Goal: Task Accomplishment & Management: Manage account settings

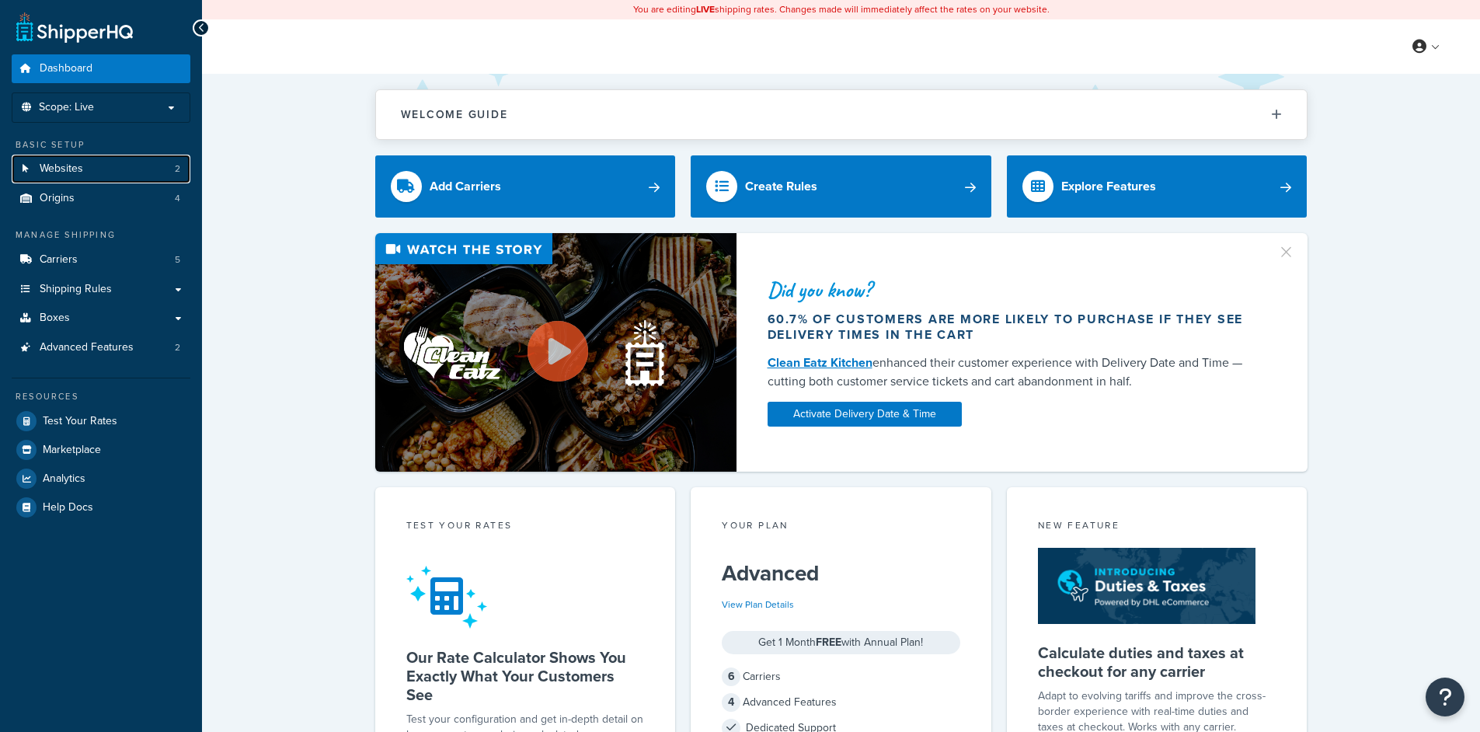
click at [32, 167] on icon at bounding box center [26, 168] width 16 height 9
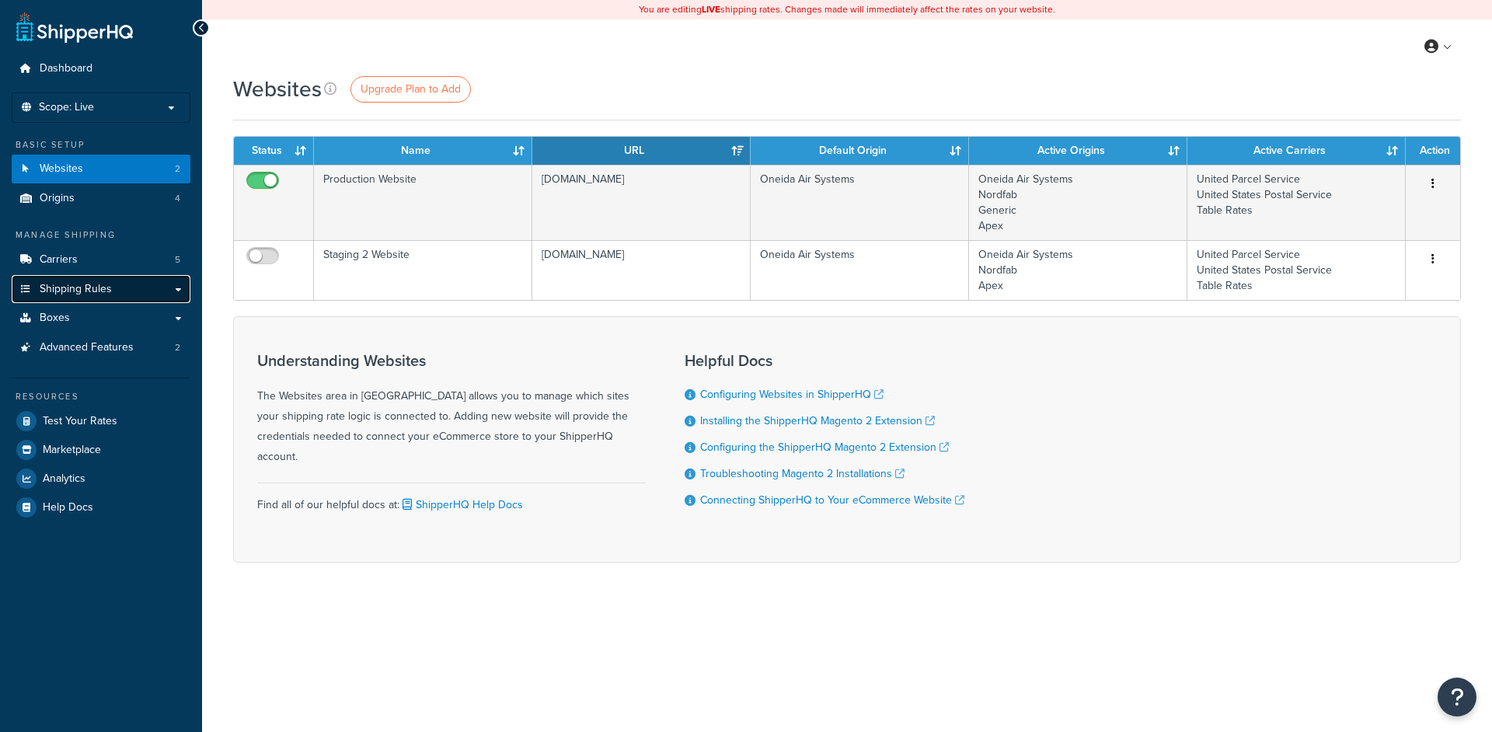
click at [123, 281] on link "Shipping Rules" at bounding box center [101, 289] width 179 height 29
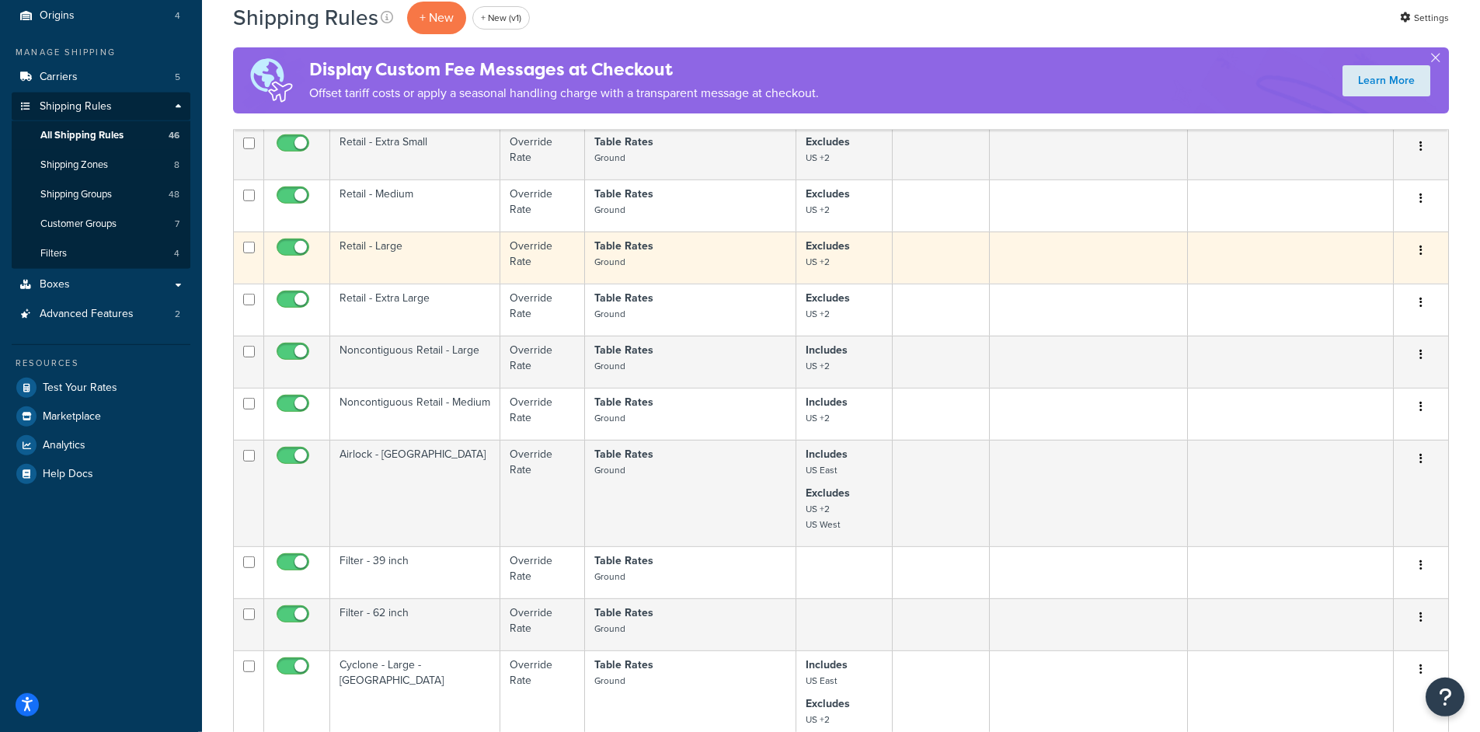
scroll to position [373, 0]
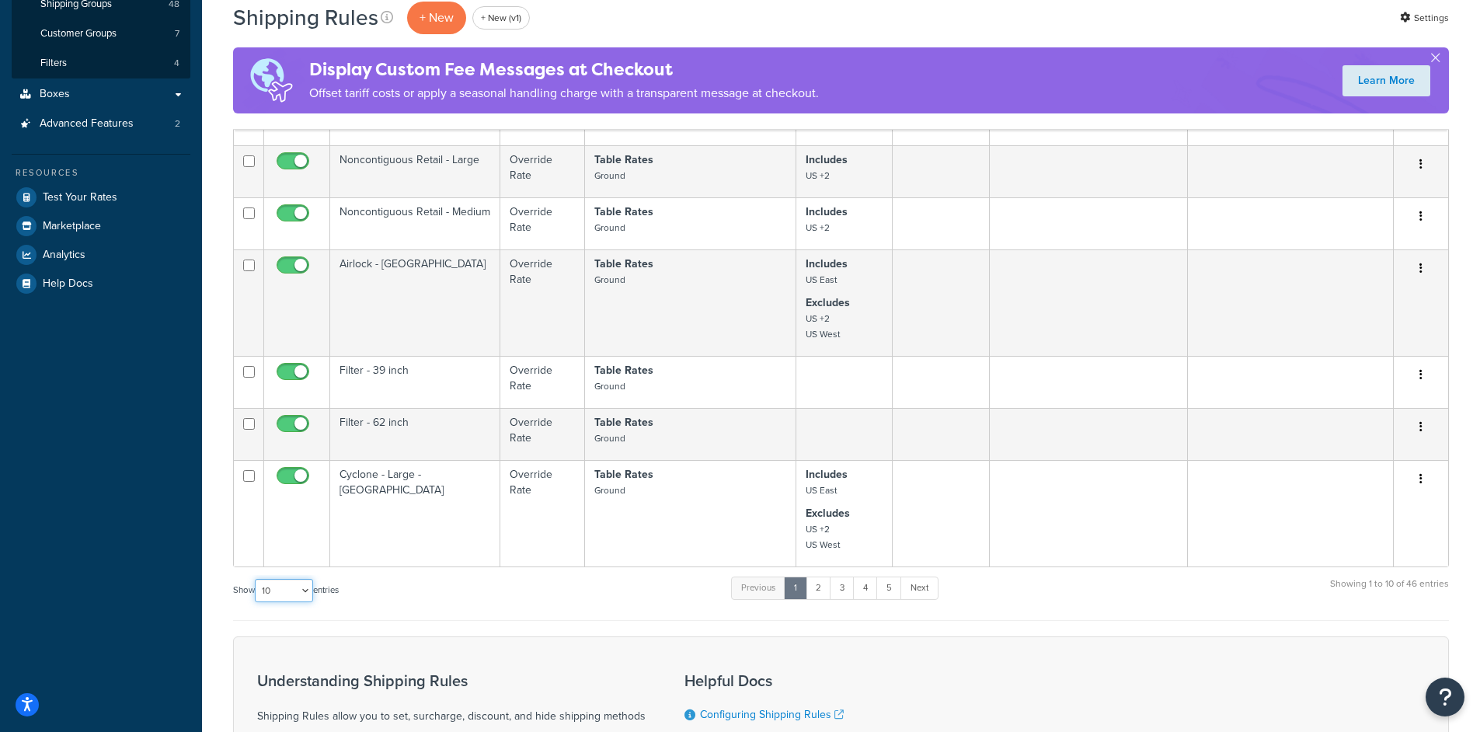
select select "50"
click option "50" at bounding box center [0, 0] width 0 height 0
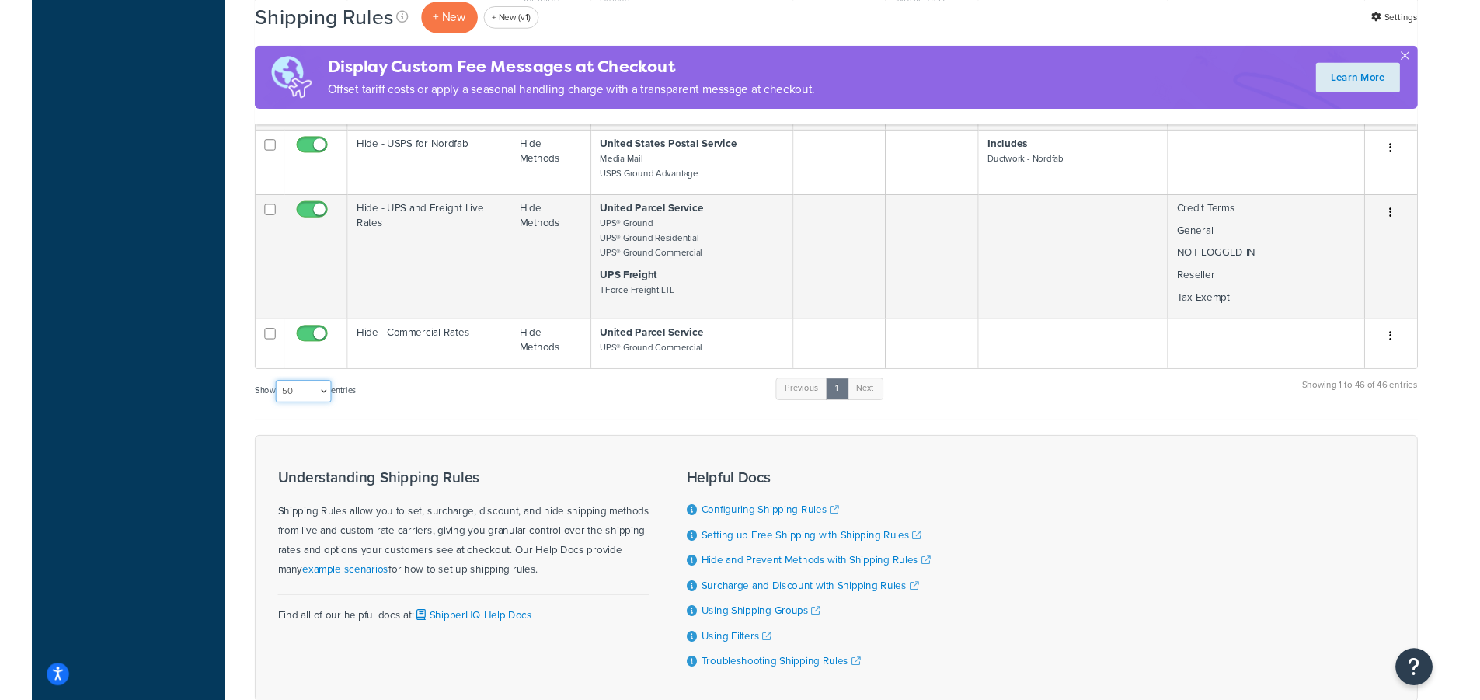
scroll to position [3071, 0]
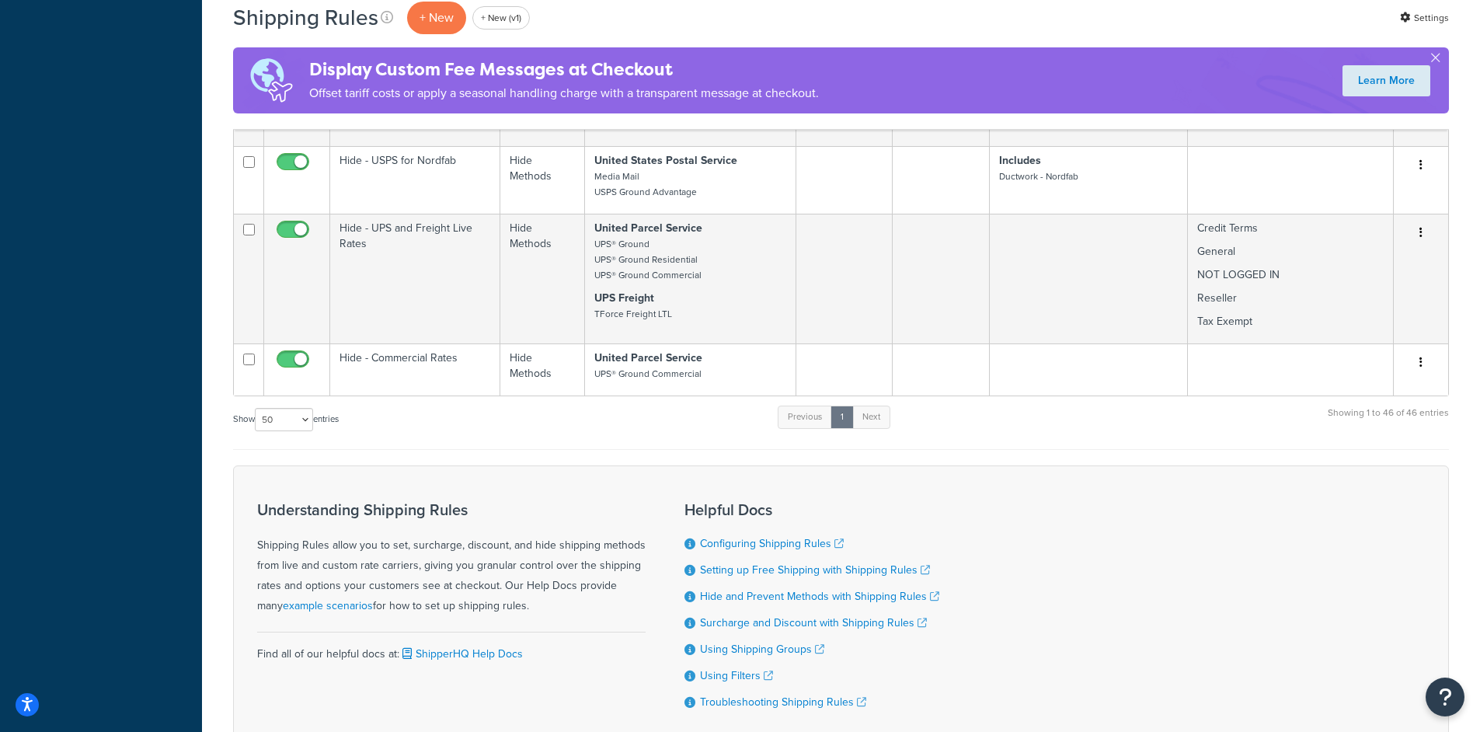
click at [486, 450] on div "Show 10 15 25 50 100 1000 entries Previous 1 Next Showing 1 to 46 of 46 entries" at bounding box center [841, 427] width 1216 height 46
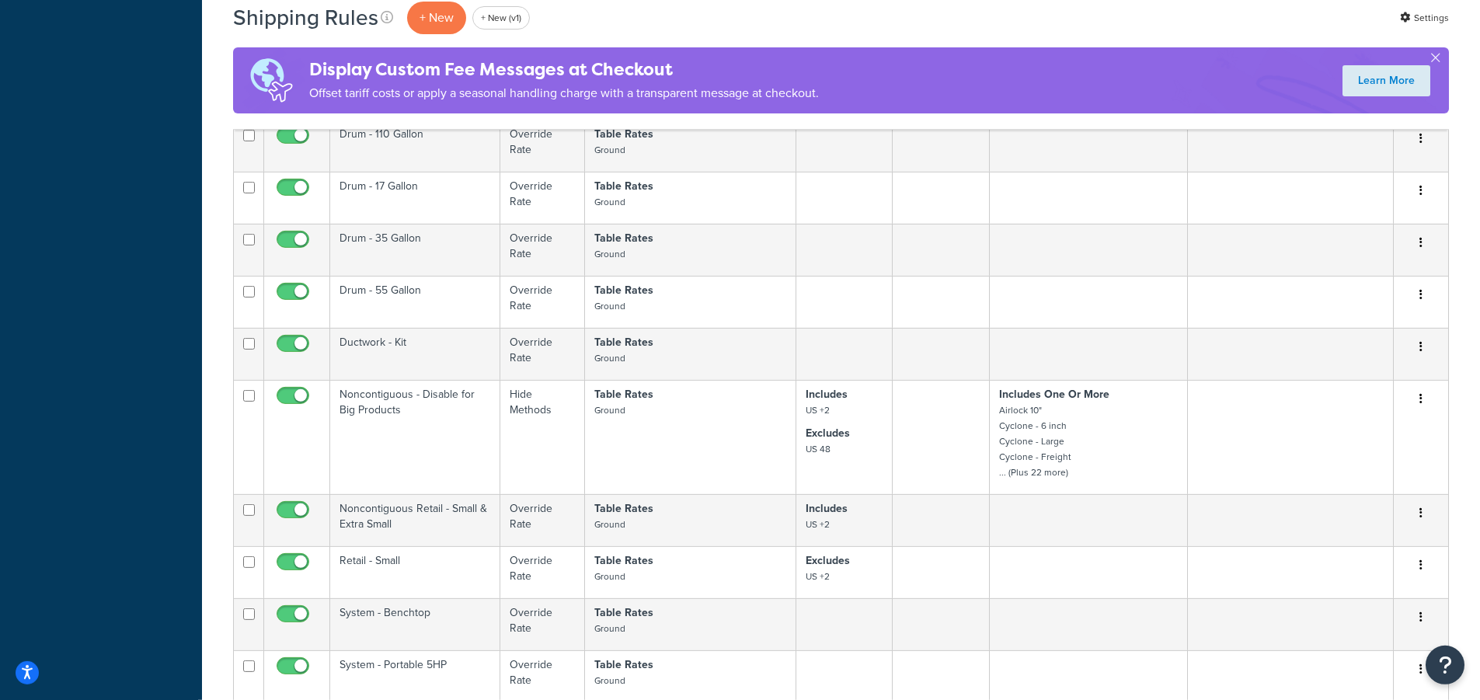
scroll to position [2684, 0]
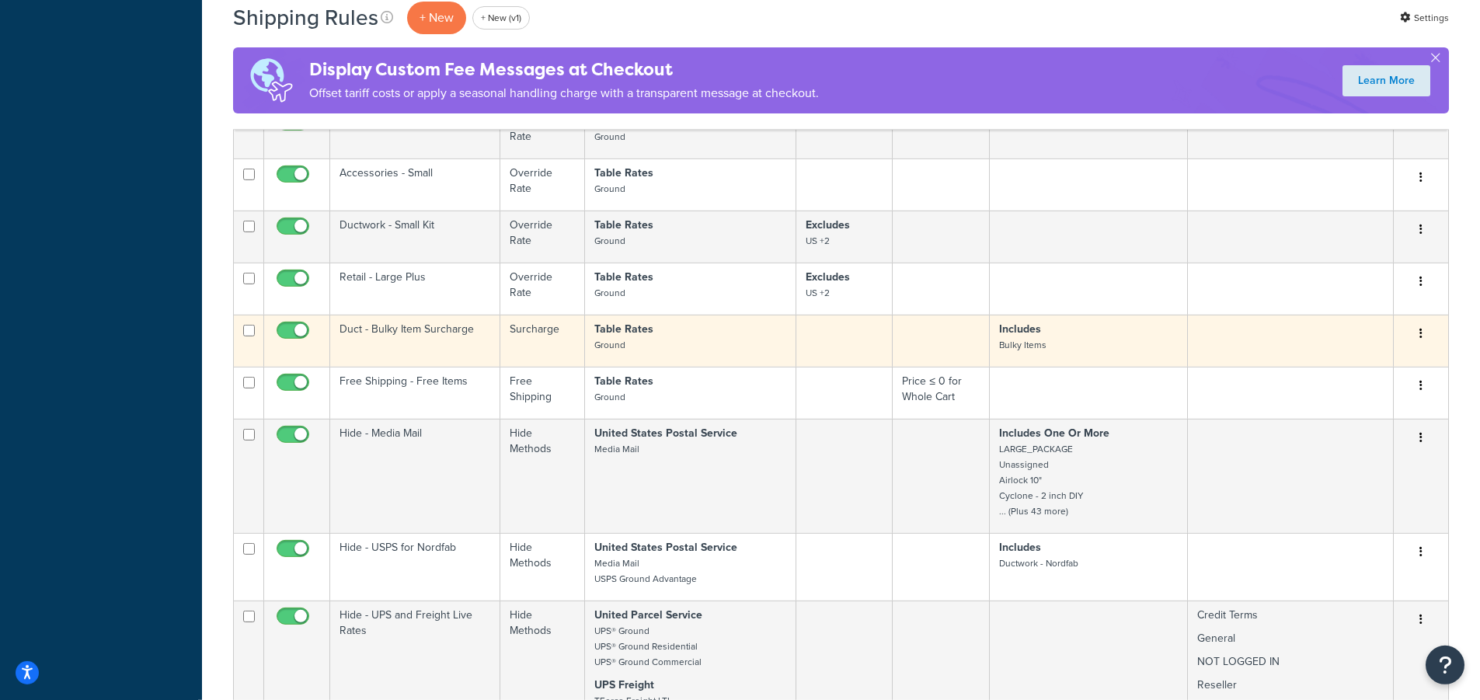
click at [692, 353] on p "Table Rates Ground" at bounding box center [690, 337] width 192 height 31
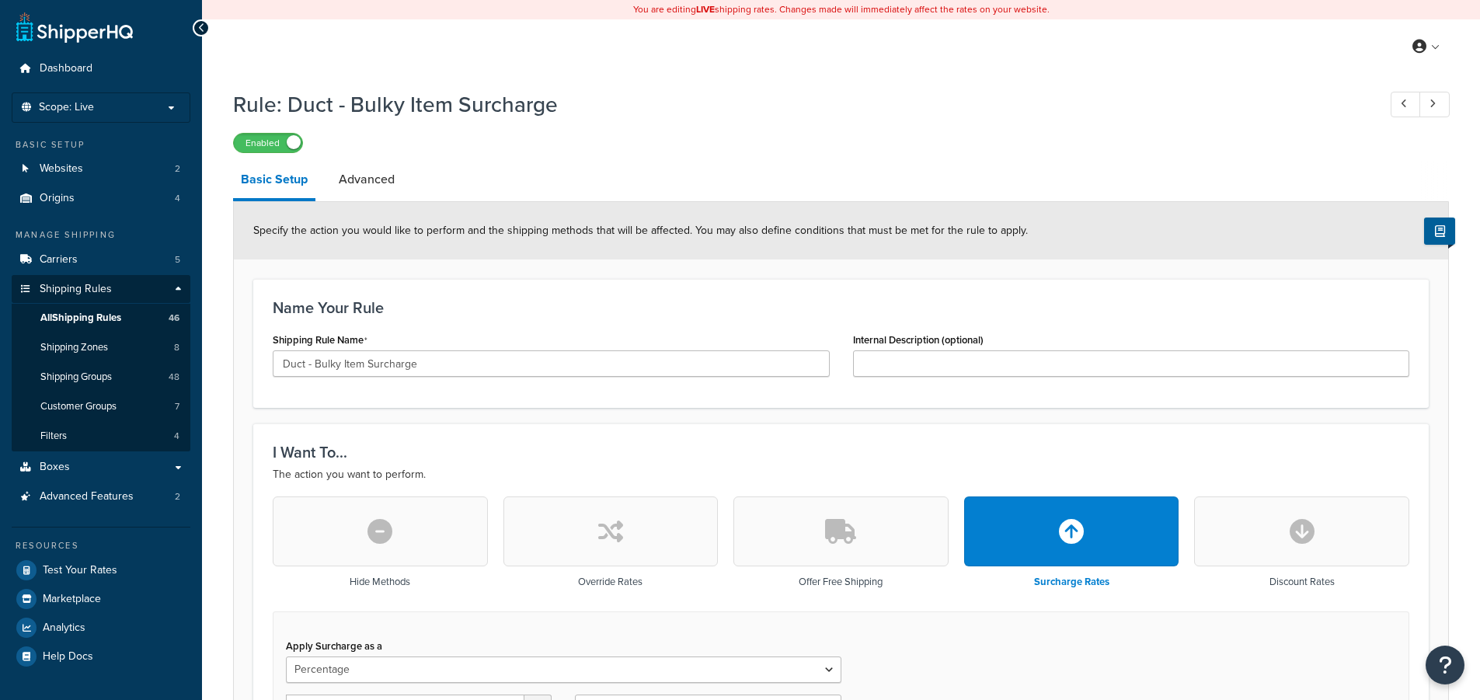
select select "PERCENTAGE"
select select "SHIPPING_GROUP"
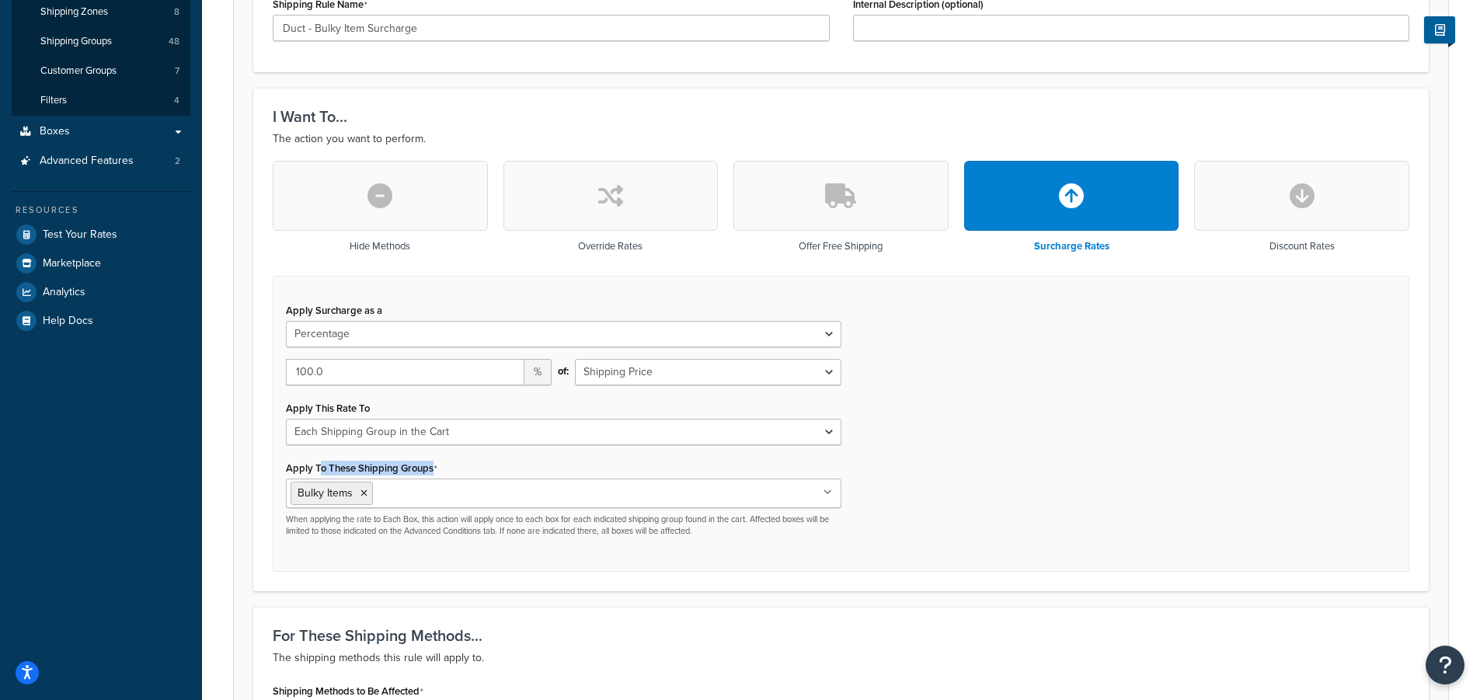
drag, startPoint x: 319, startPoint y: 471, endPoint x: 497, endPoint y: 469, distance: 178.0
click at [497, 469] on div "Apply To These Shipping Groups Bulky Items Airlock 10" Cyclone - 2 inch Deluxe …" at bounding box center [564, 497] width 556 height 81
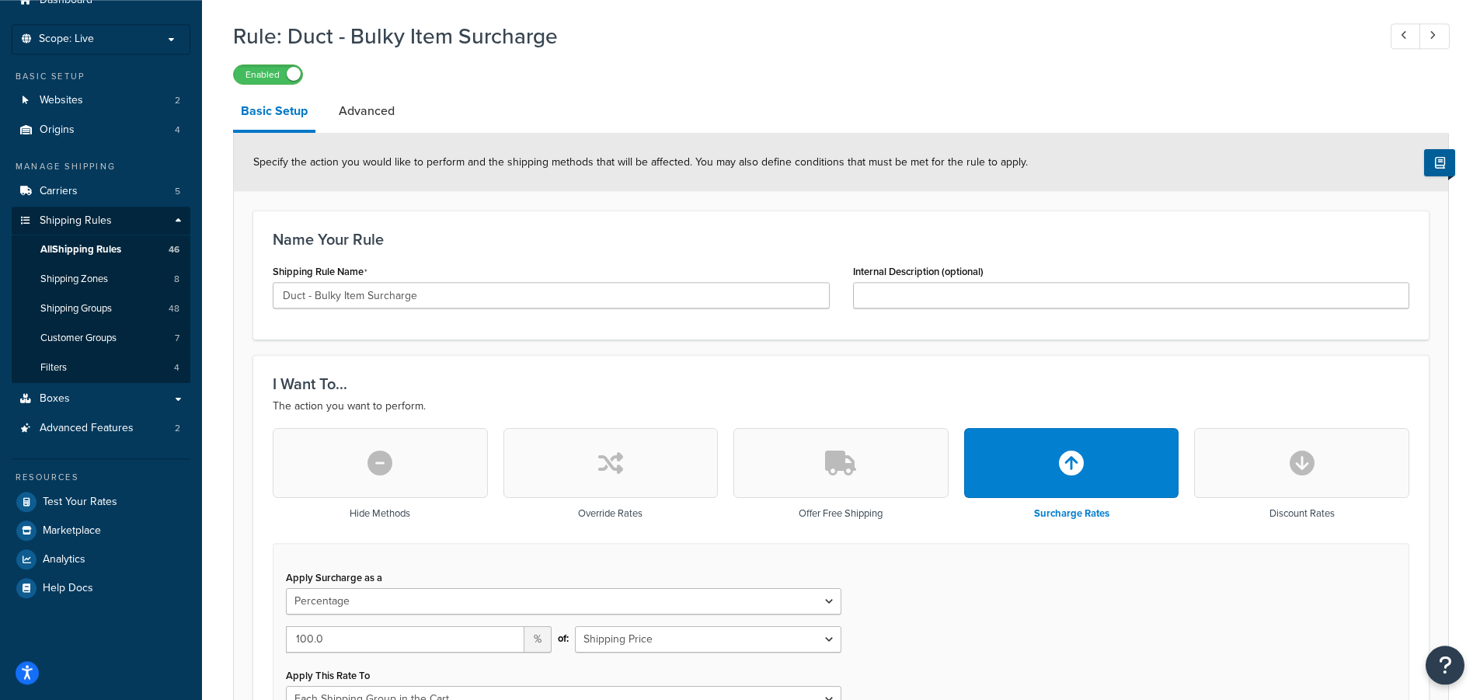
scroll to position [0, 0]
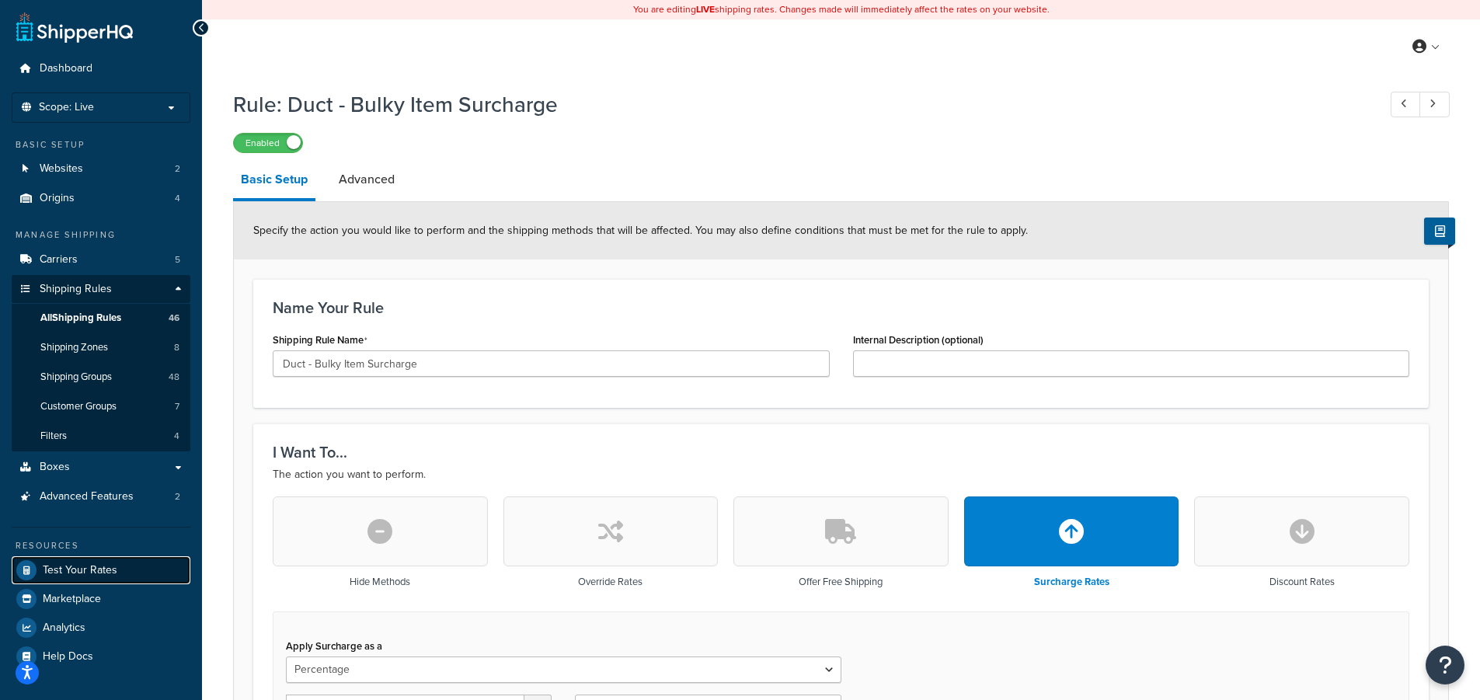
click at [67, 574] on span "Test Your Rates" at bounding box center [80, 570] width 75 height 13
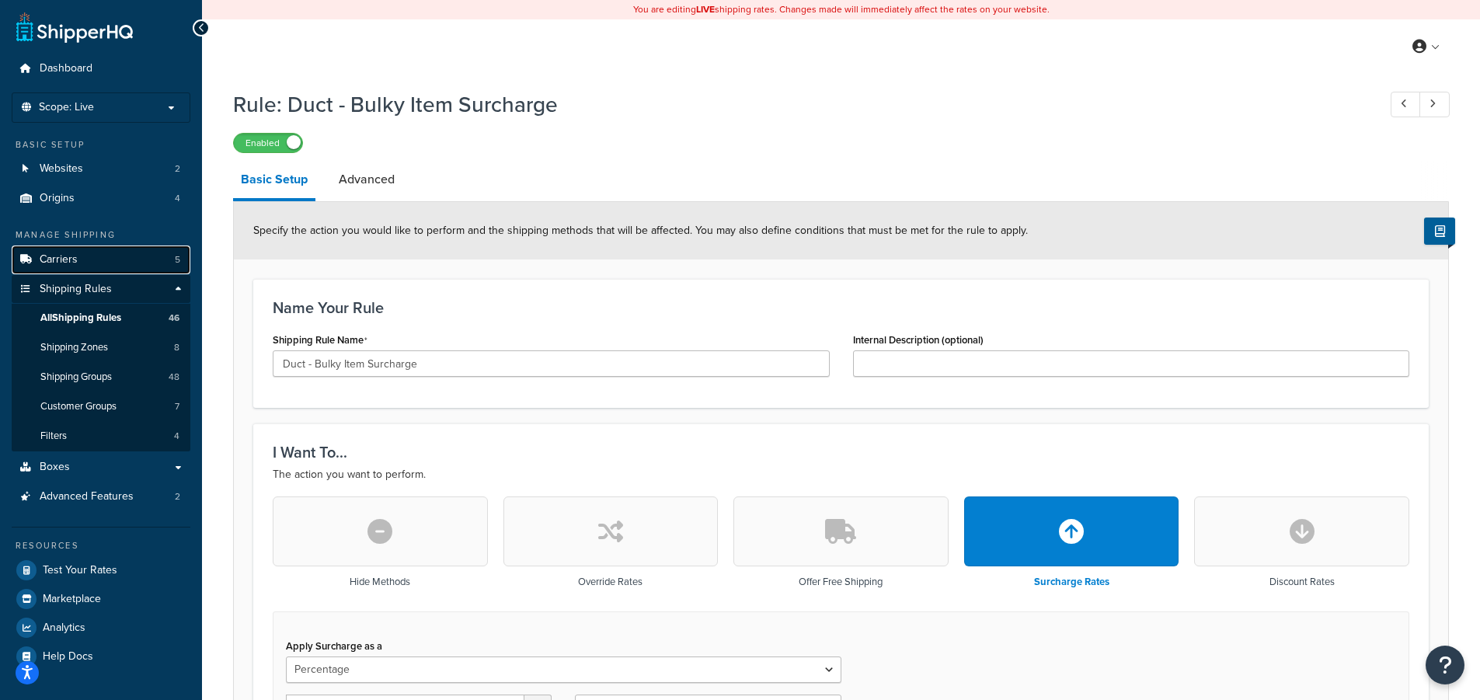
click at [105, 256] on link "Carriers 5" at bounding box center [101, 260] width 179 height 29
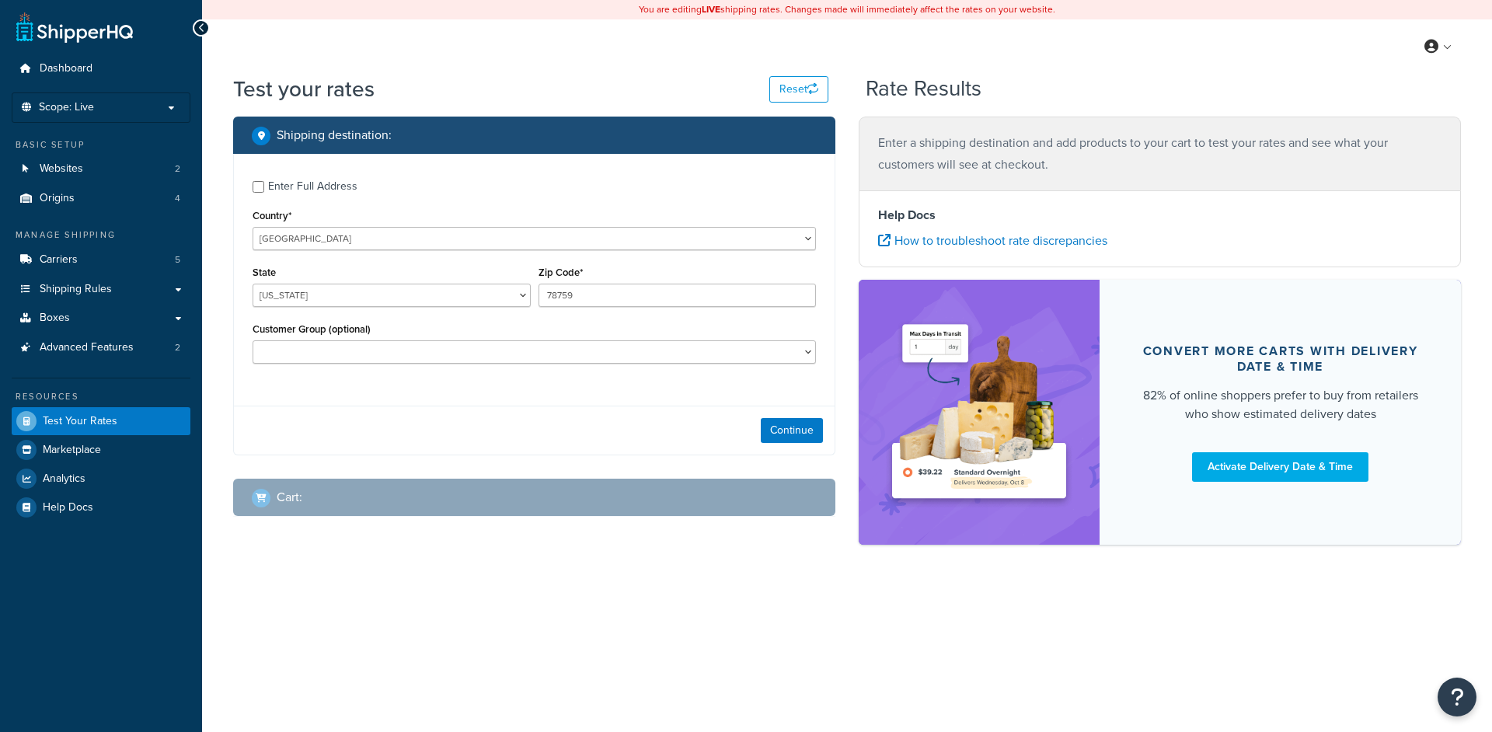
select select "[GEOGRAPHIC_DATA]"
click at [114, 256] on link "Carriers 5" at bounding box center [101, 260] width 179 height 29
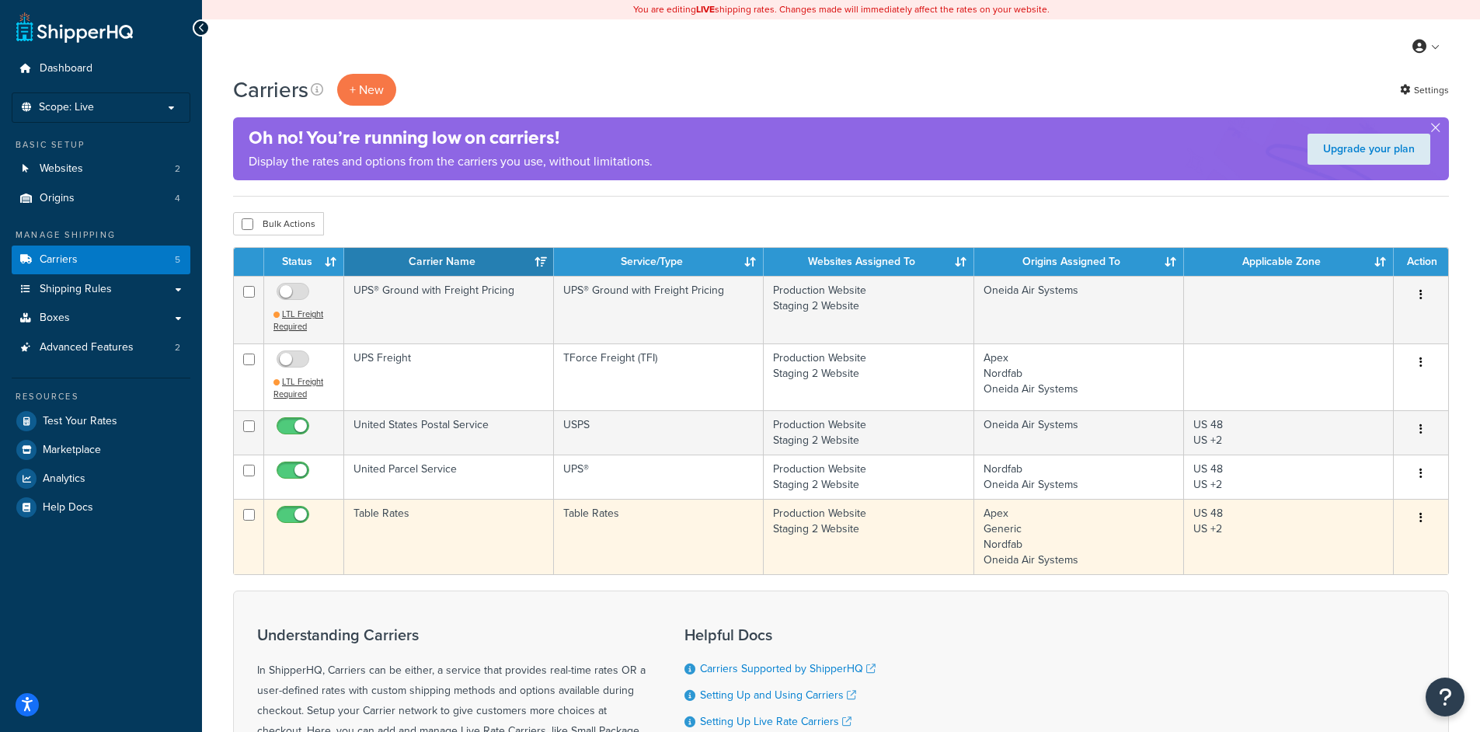
click at [420, 530] on td "Table Rates" at bounding box center [449, 536] width 210 height 75
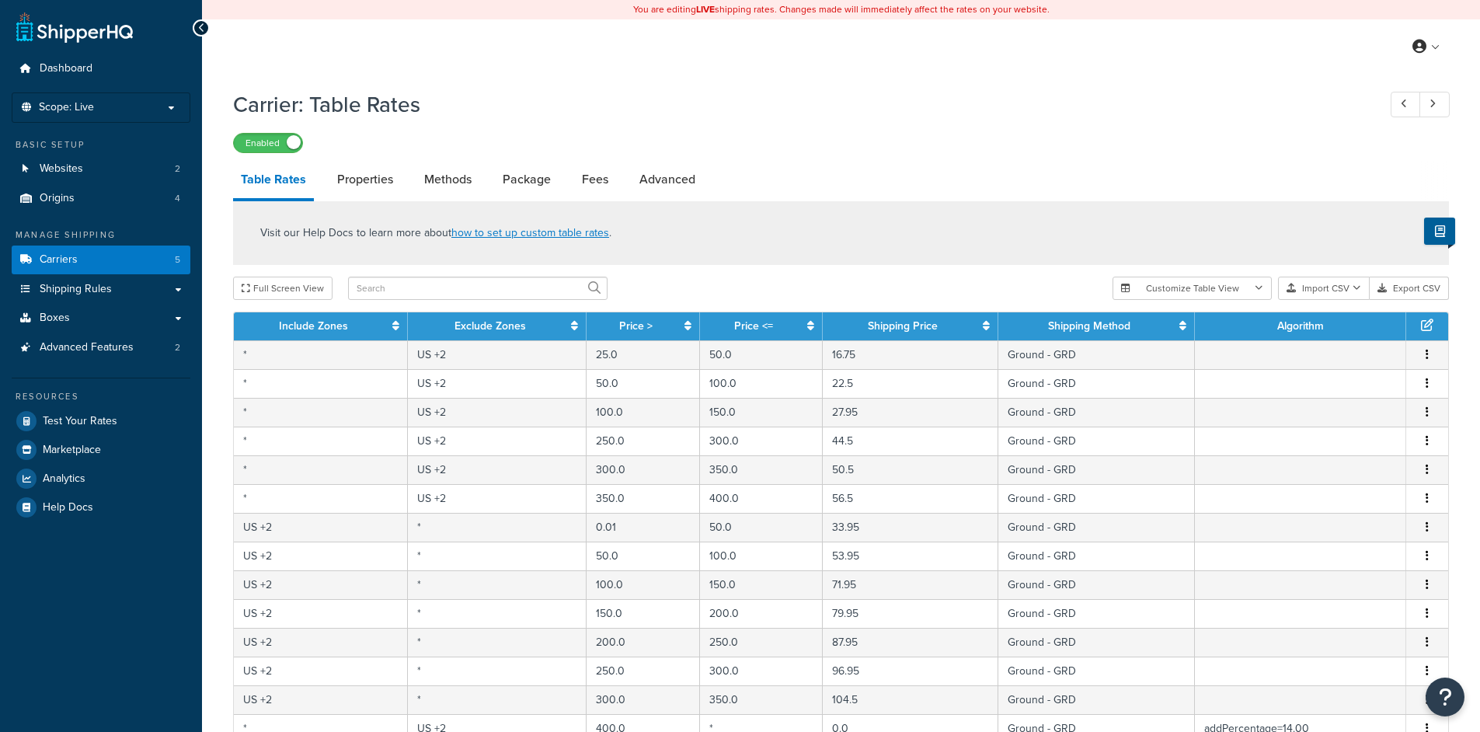
select select "25"
click at [391, 183] on link "Properties" at bounding box center [364, 179] width 71 height 37
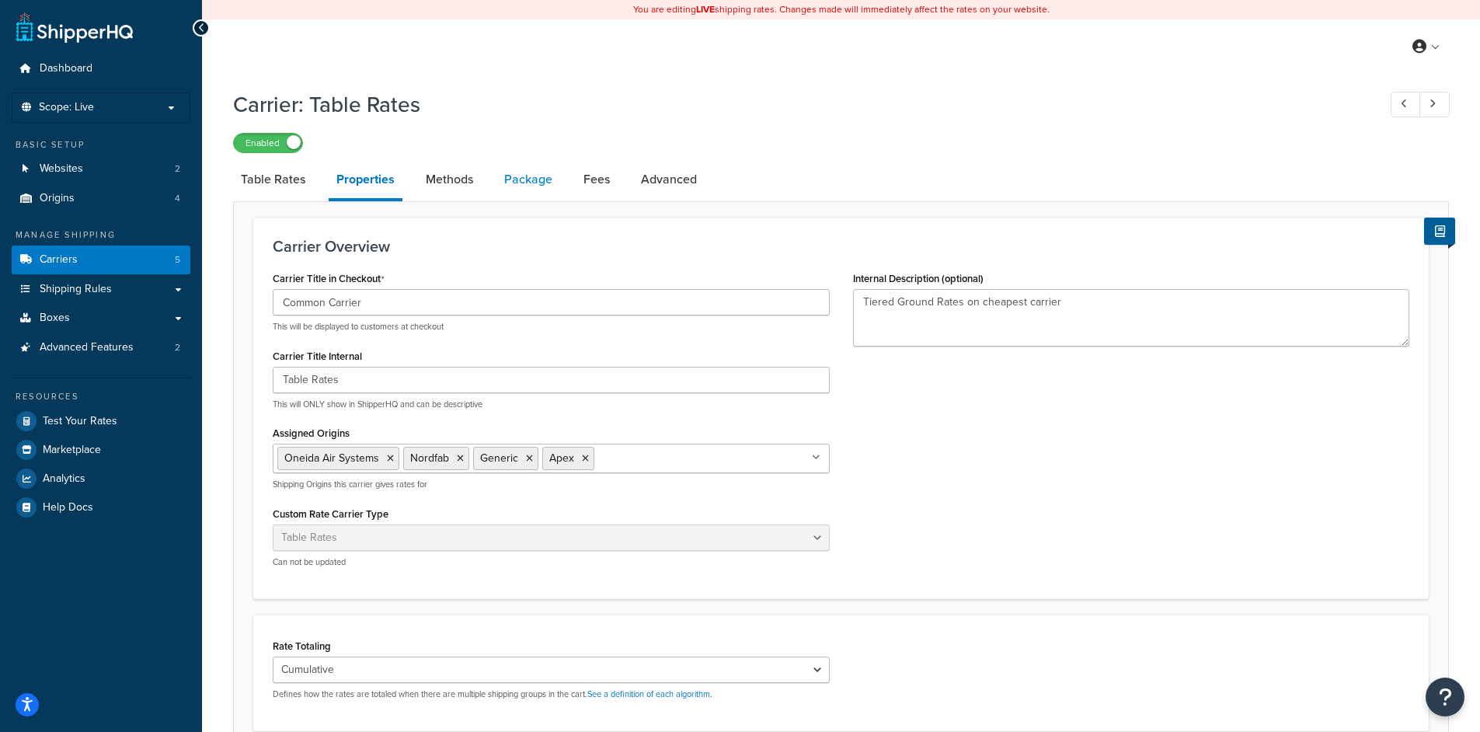
drag, startPoint x: 465, startPoint y: 186, endPoint x: 526, endPoint y: 186, distance: 60.6
click at [465, 186] on link "Methods" at bounding box center [449, 179] width 63 height 37
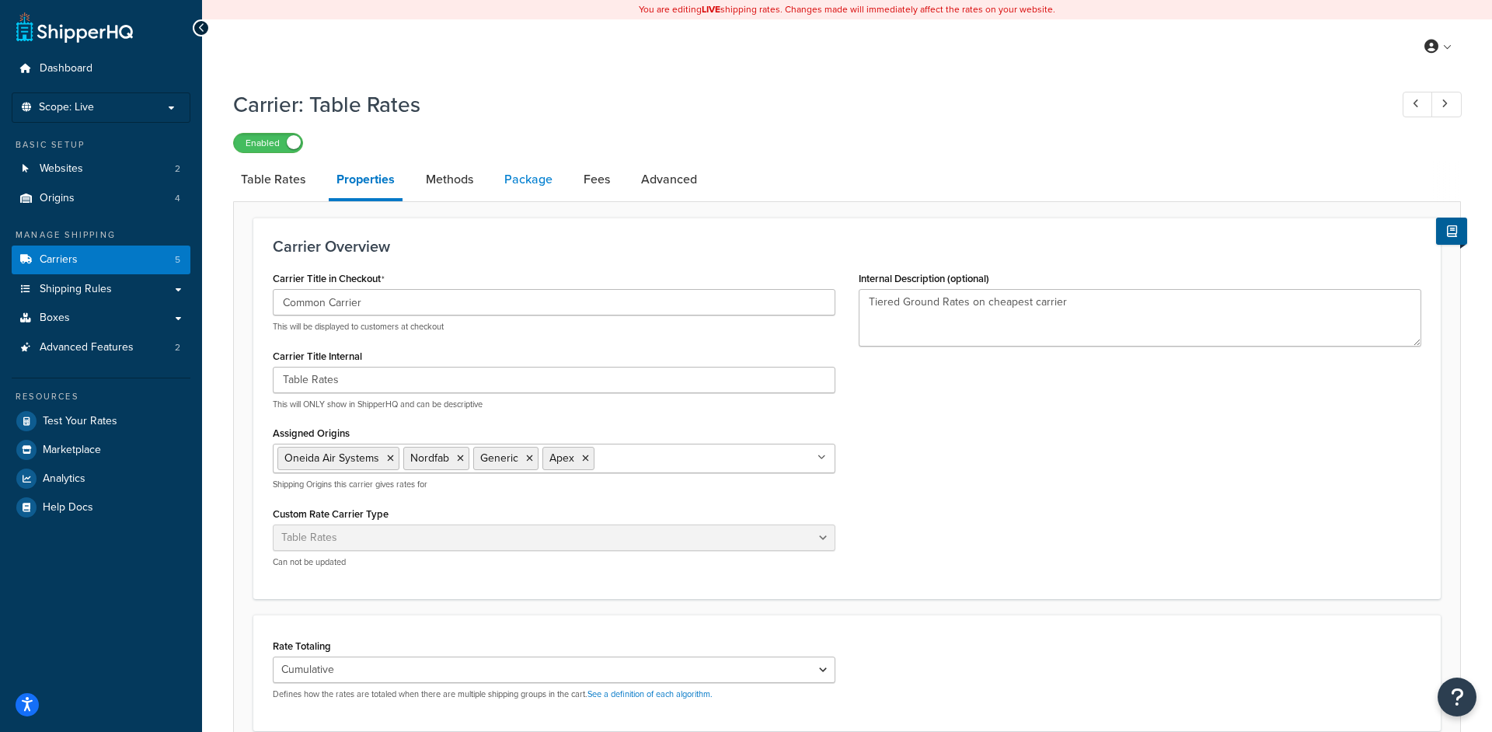
select select "25"
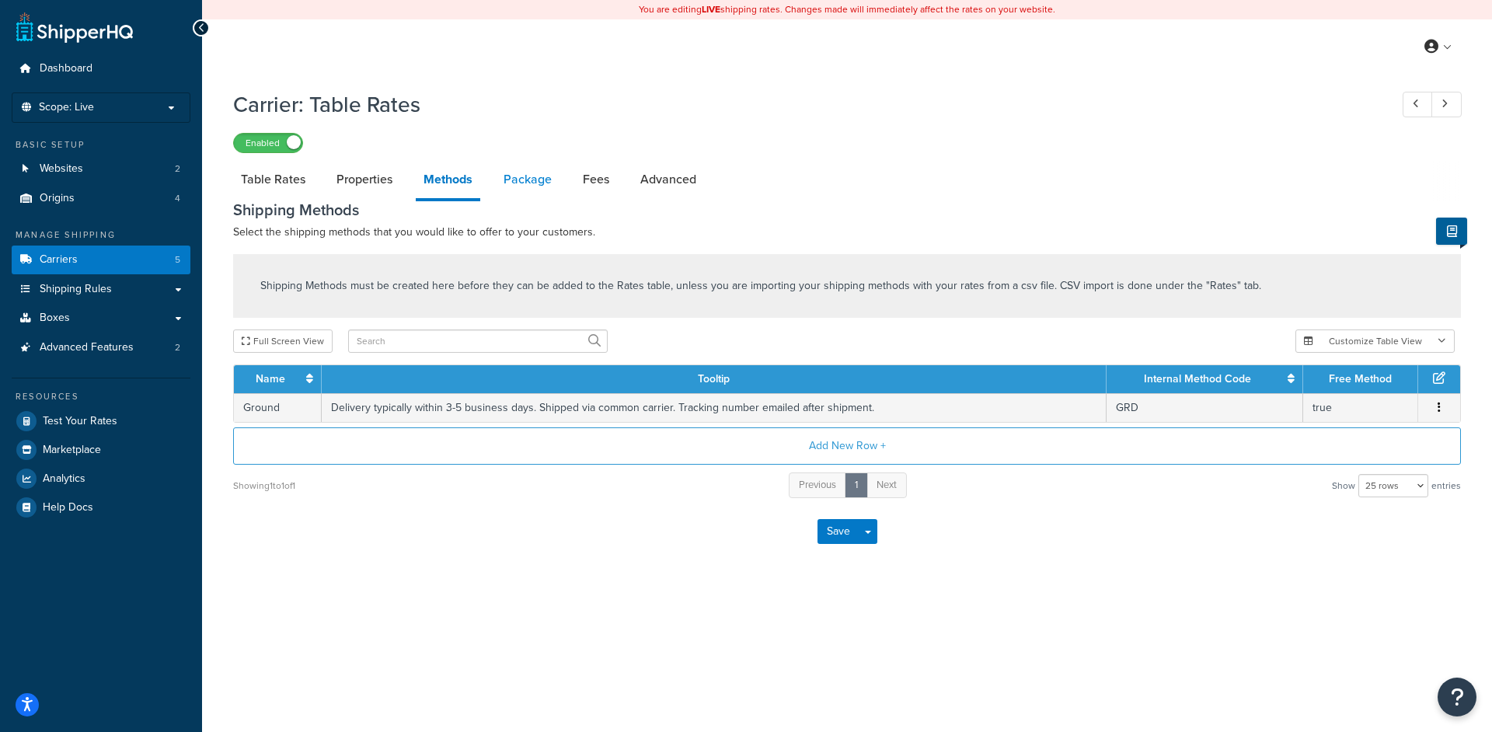
click at [532, 186] on link "Package" at bounding box center [528, 179] width 64 height 37
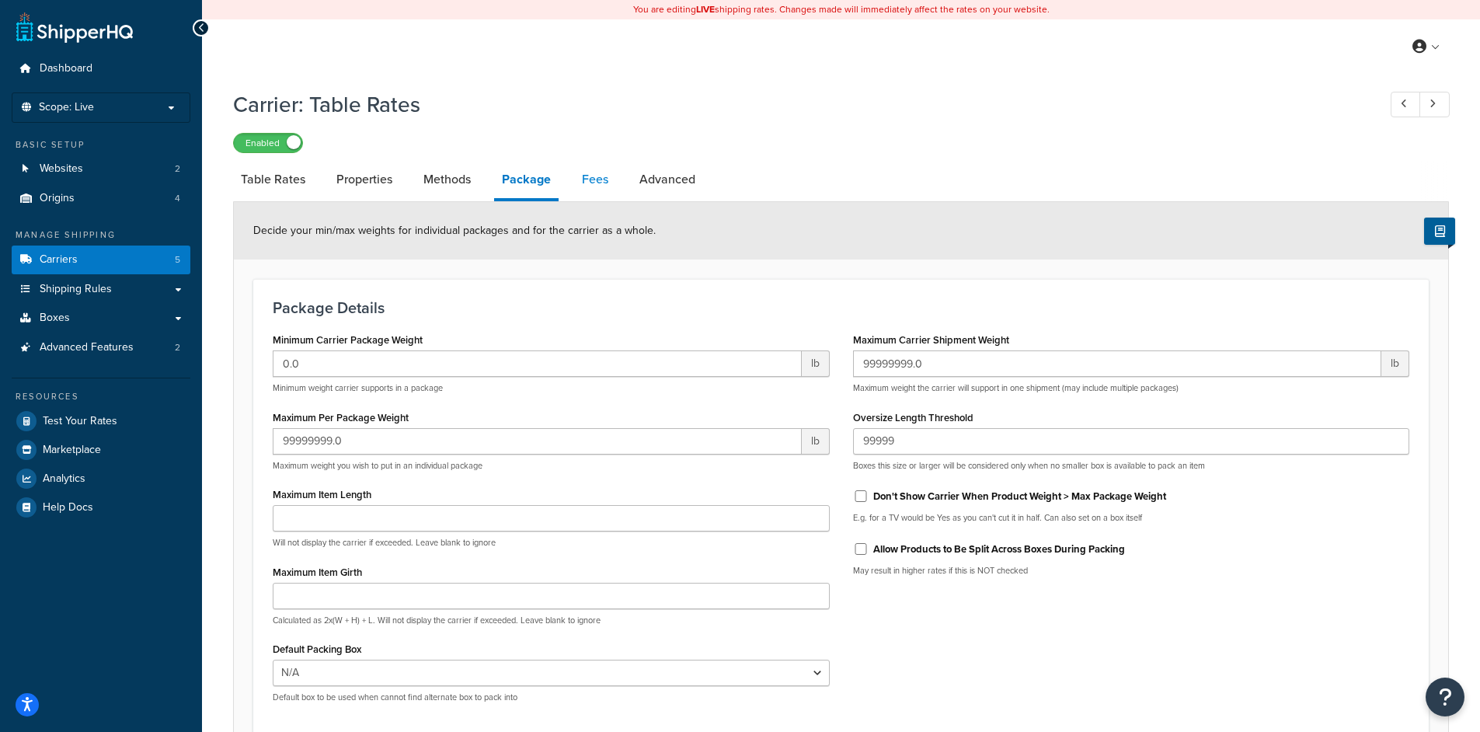
click at [611, 189] on link "Fees" at bounding box center [595, 179] width 42 height 37
select select "AFTER"
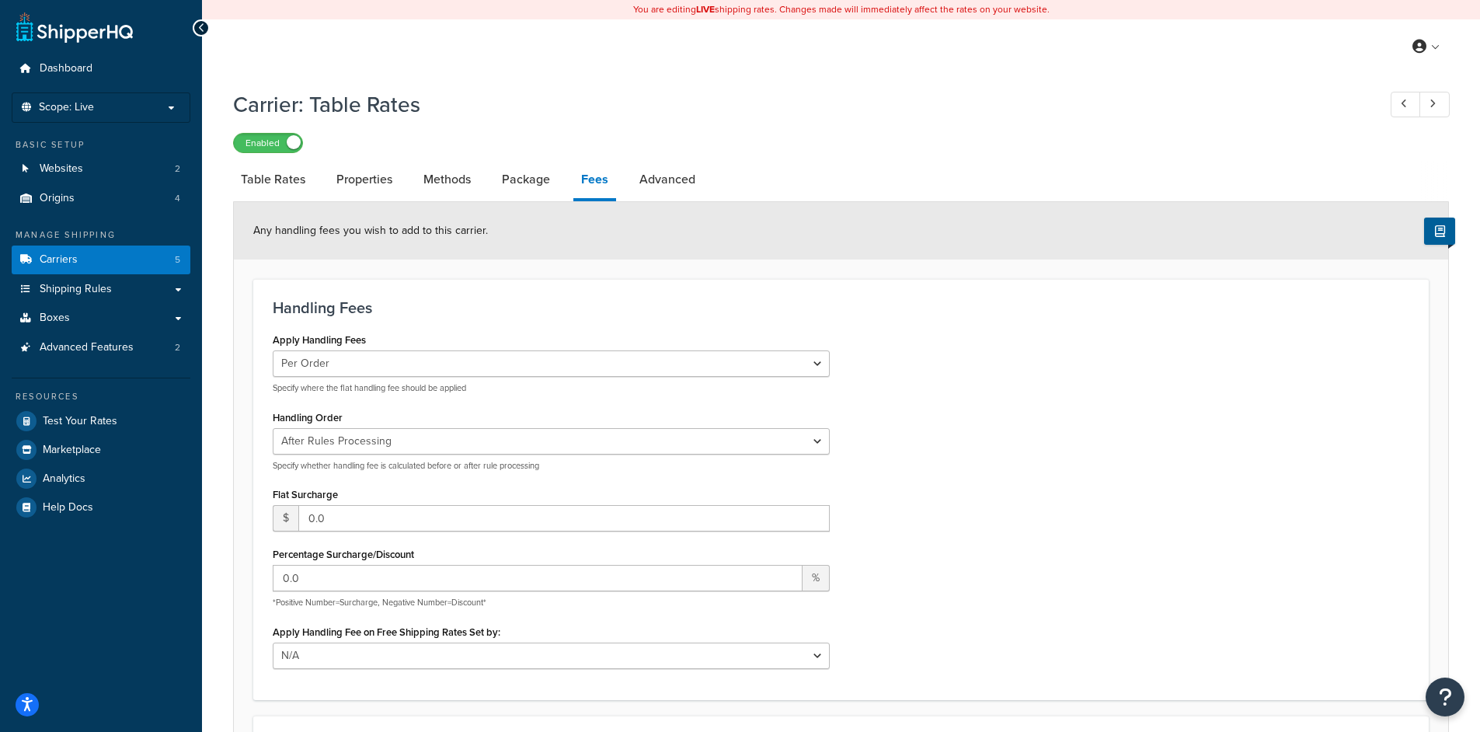
click at [618, 187] on li "Fees" at bounding box center [602, 181] width 58 height 40
click at [634, 187] on link "Advanced" at bounding box center [667, 179] width 71 height 37
select select "false"
select select "residential"
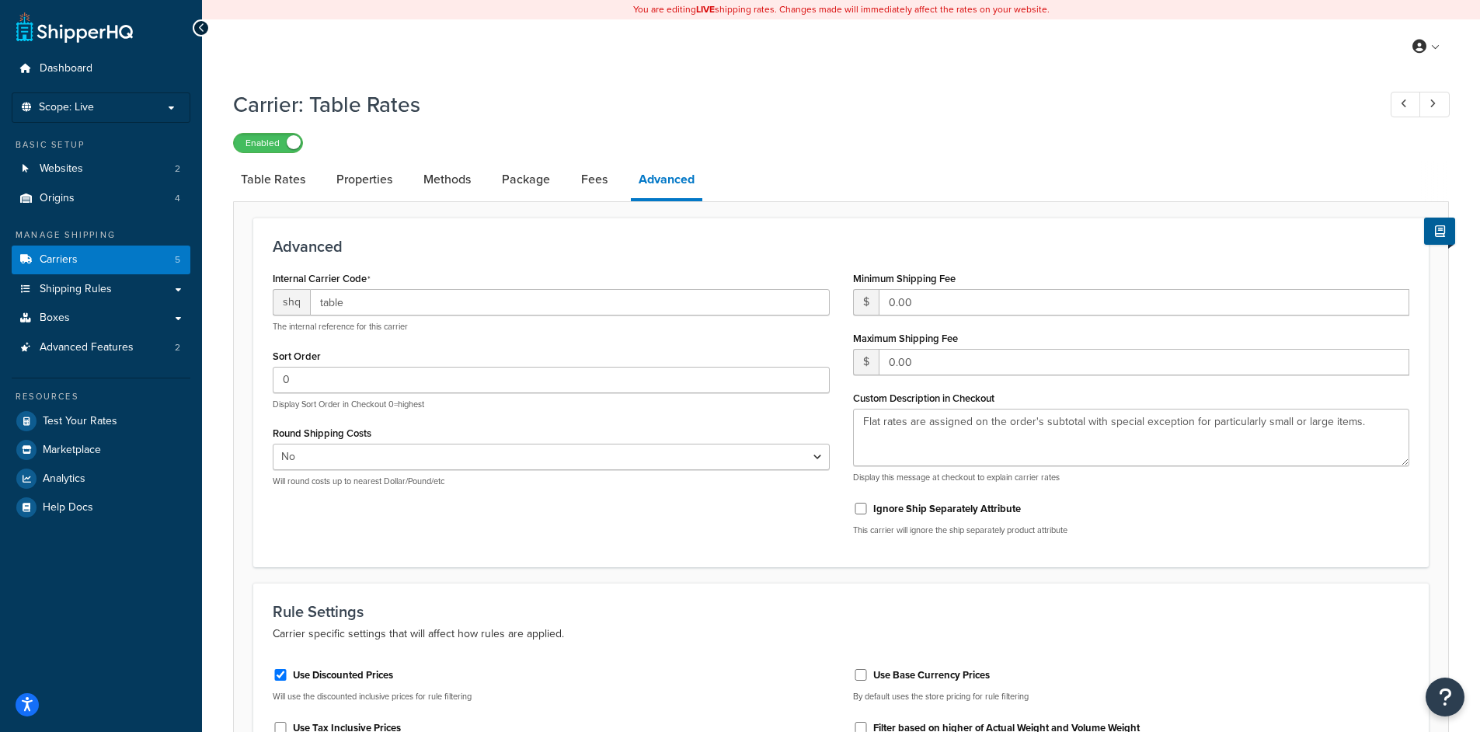
click at [572, 180] on li "Package" at bounding box center [533, 179] width 79 height 37
click at [588, 179] on link "Fees" at bounding box center [594, 179] width 42 height 37
select select "AFTER"
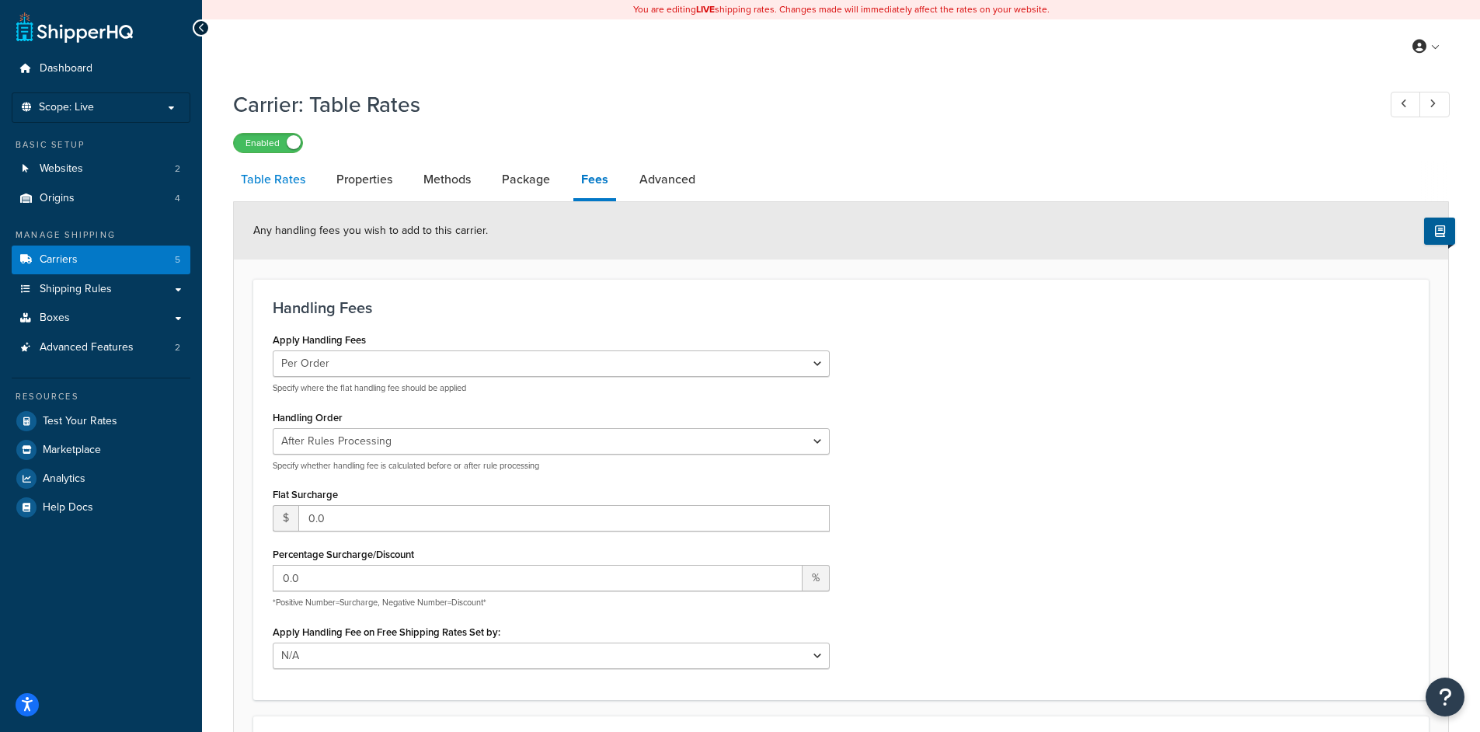
click at [308, 180] on link "Table Rates" at bounding box center [273, 179] width 80 height 37
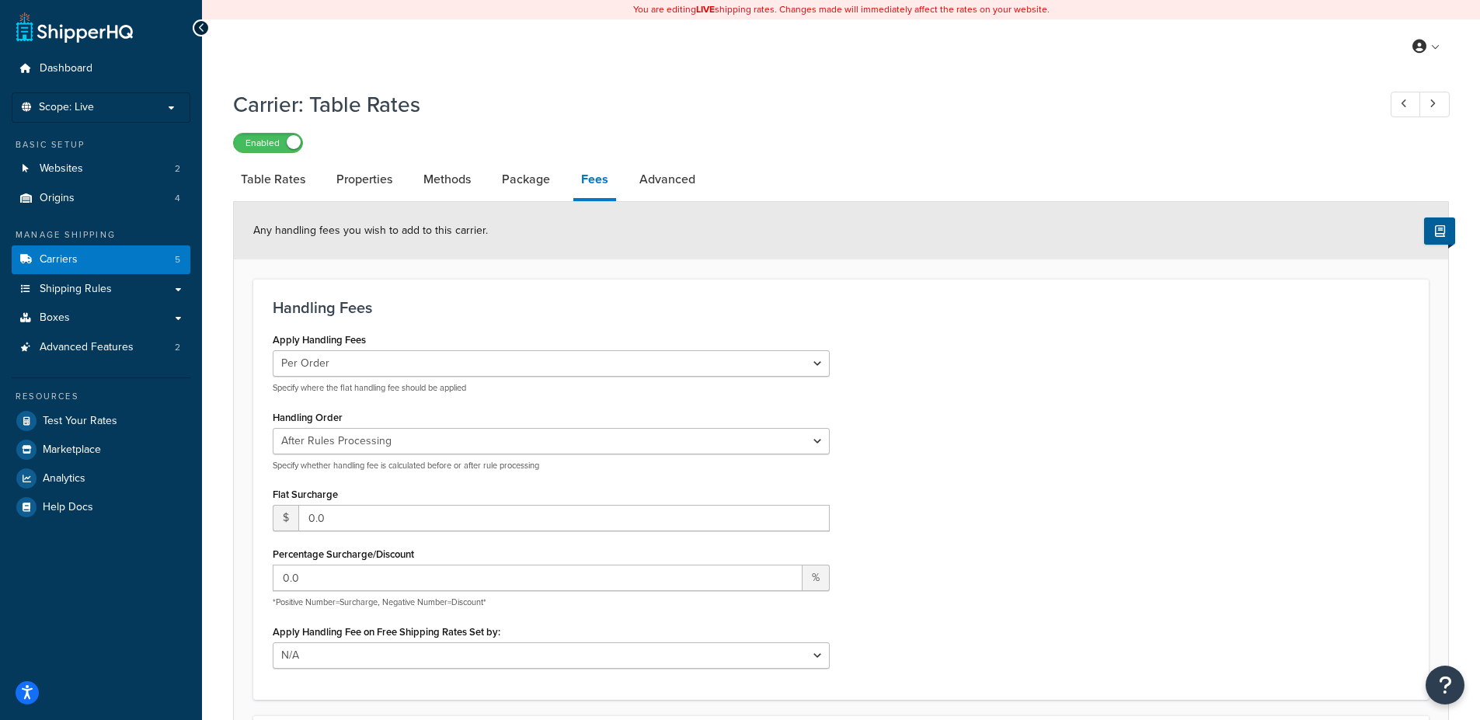
select select "25"
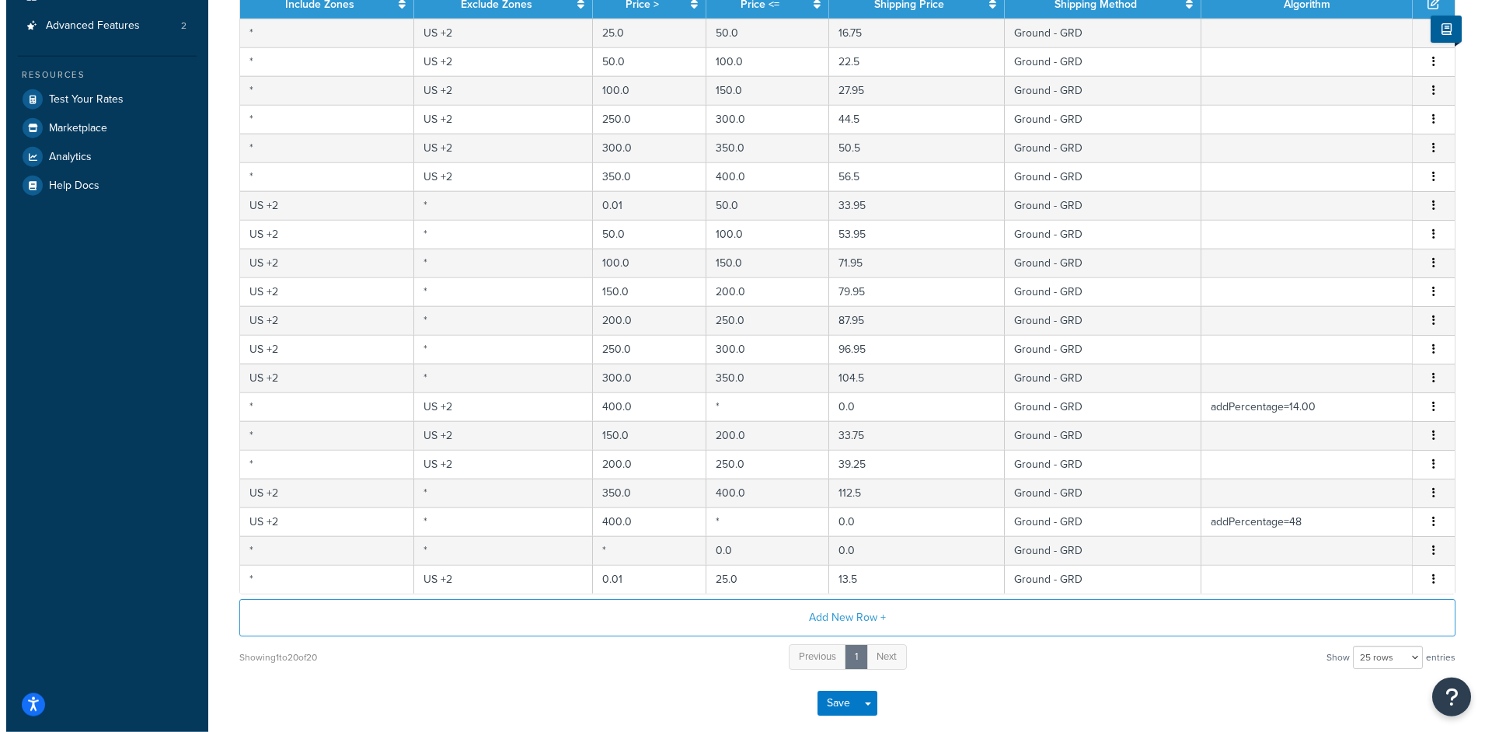
scroll to position [323, 0]
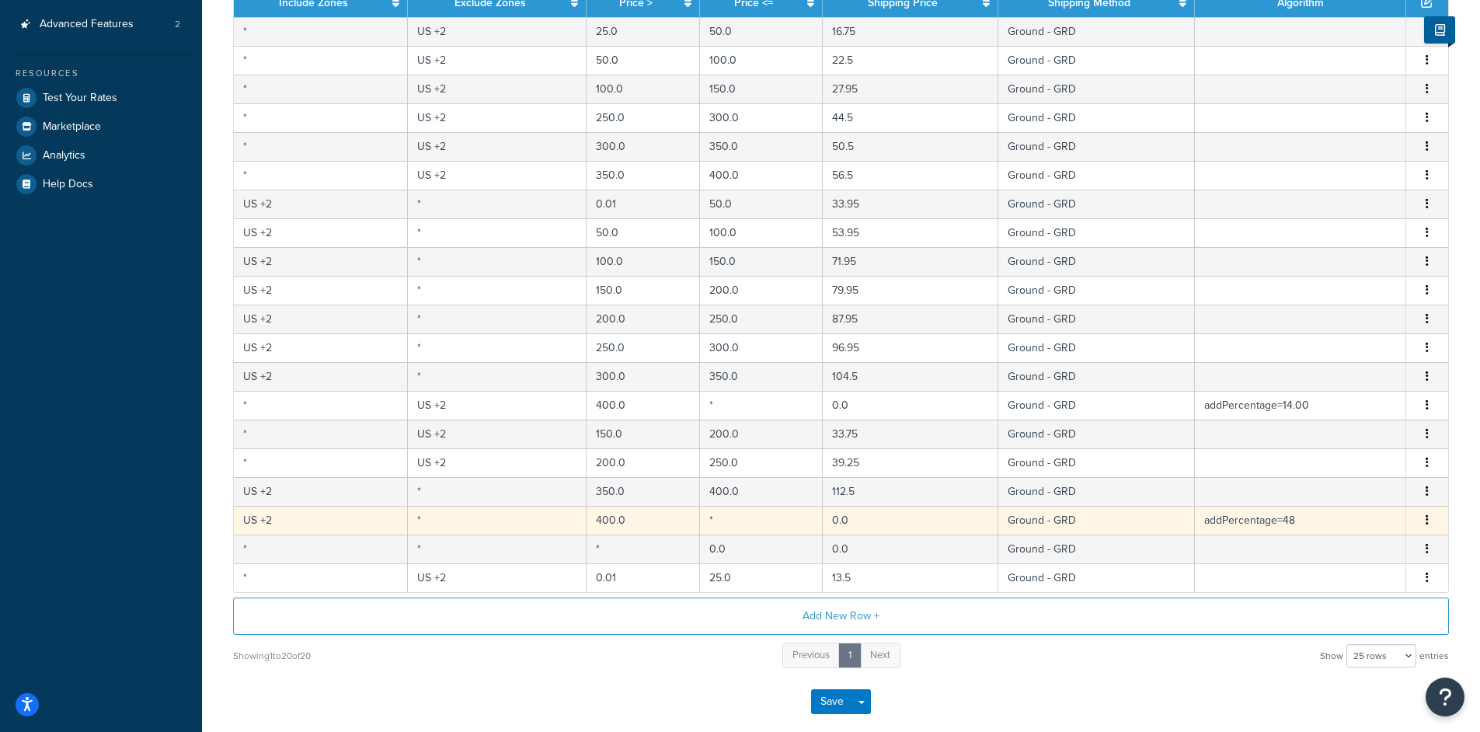
click at [1232, 524] on td "addPercentage=48" at bounding box center [1300, 520] width 211 height 29
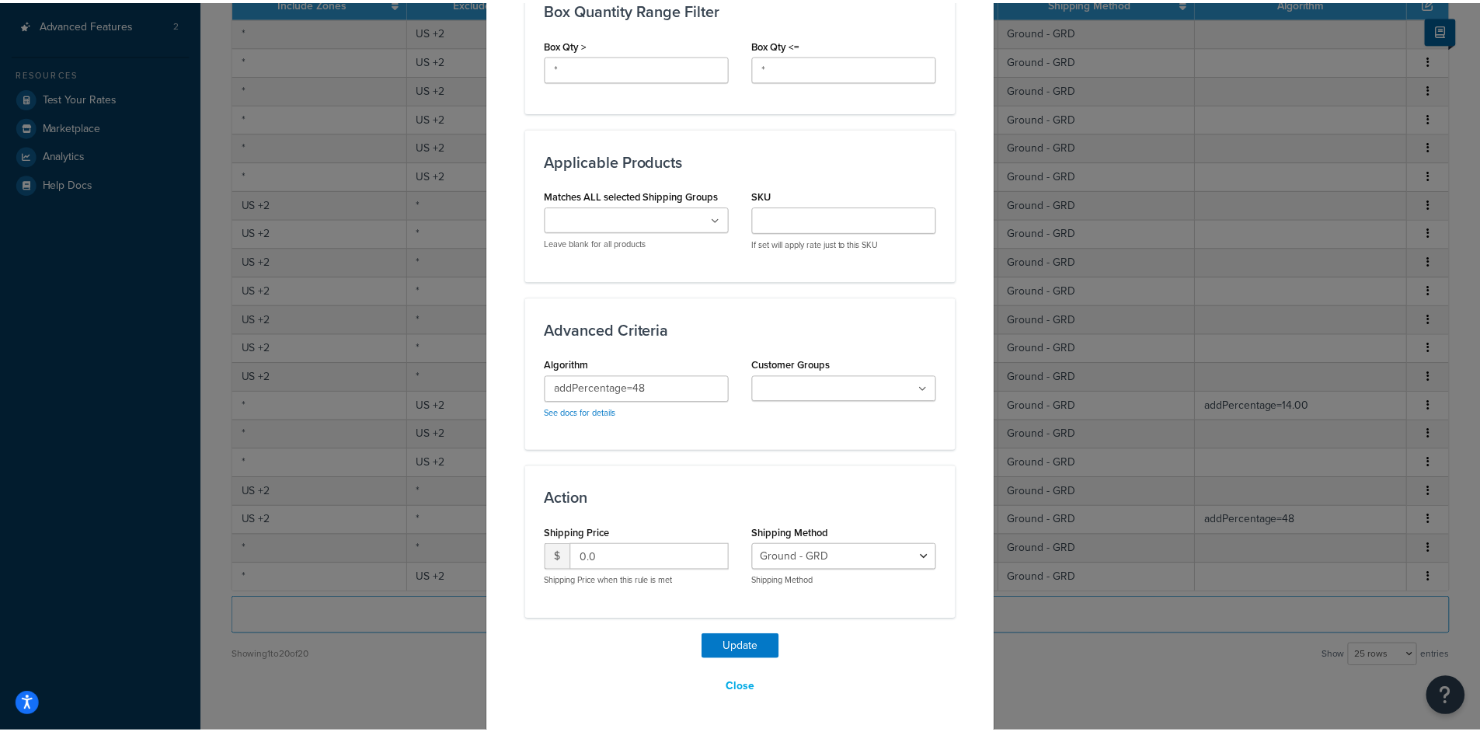
scroll to position [881, 0]
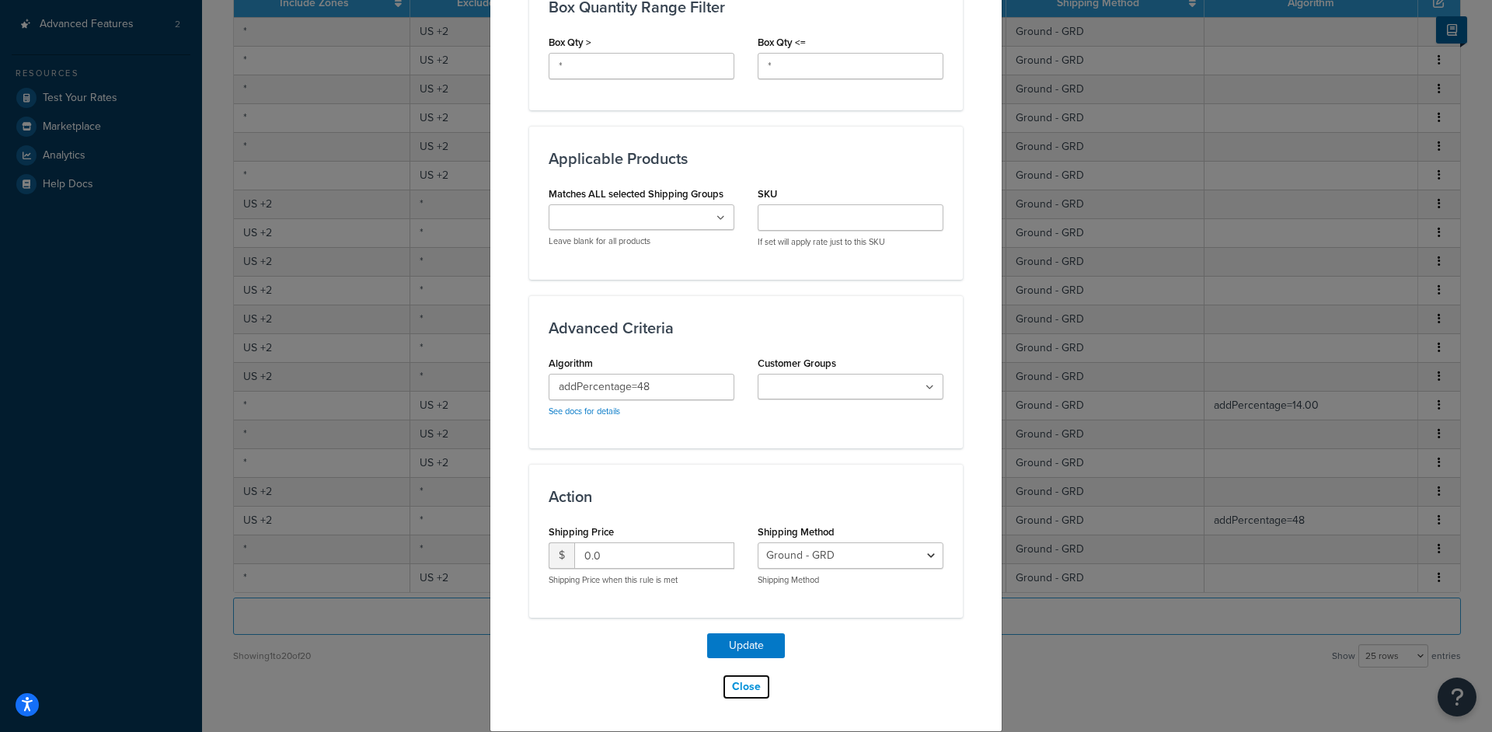
click at [751, 683] on button "Close" at bounding box center [746, 687] width 49 height 26
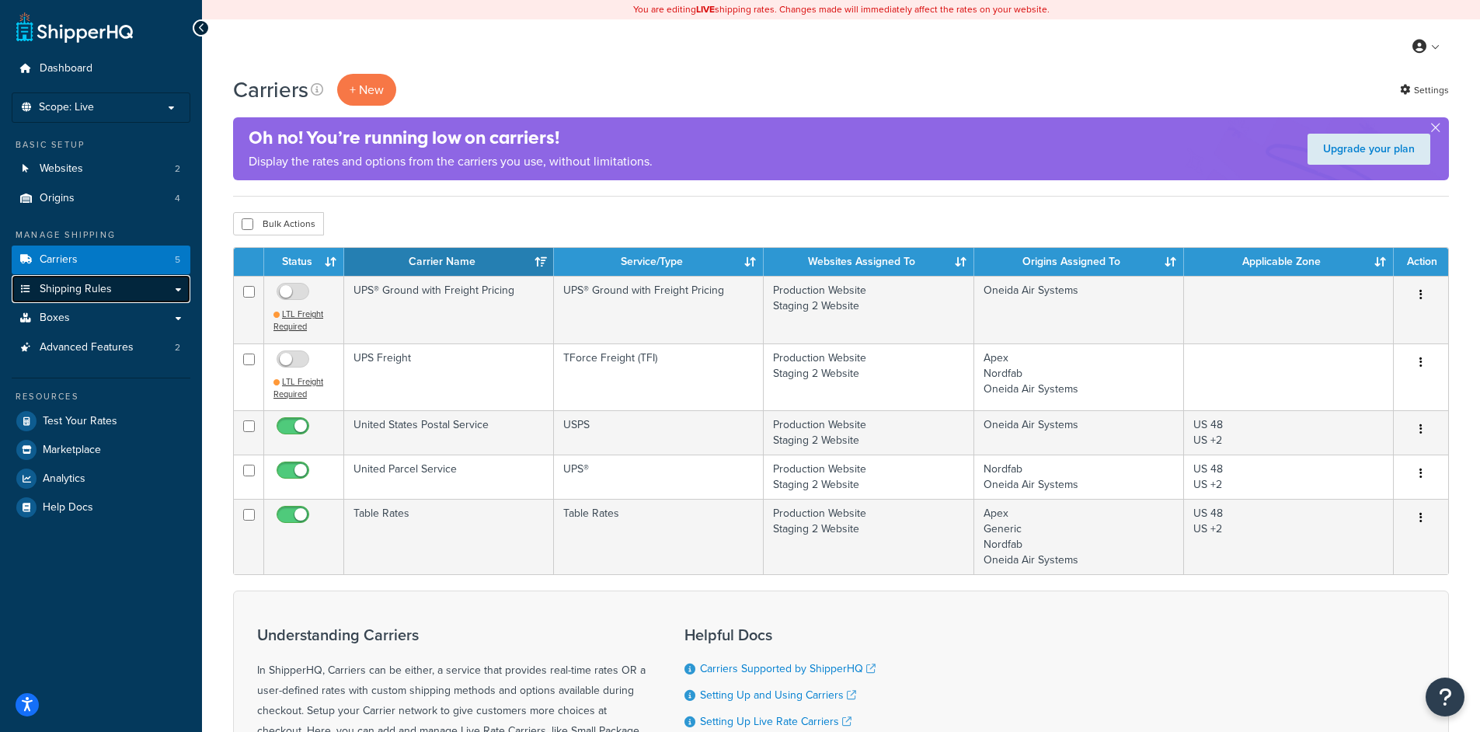
click at [123, 284] on link "Shipping Rules" at bounding box center [101, 289] width 179 height 29
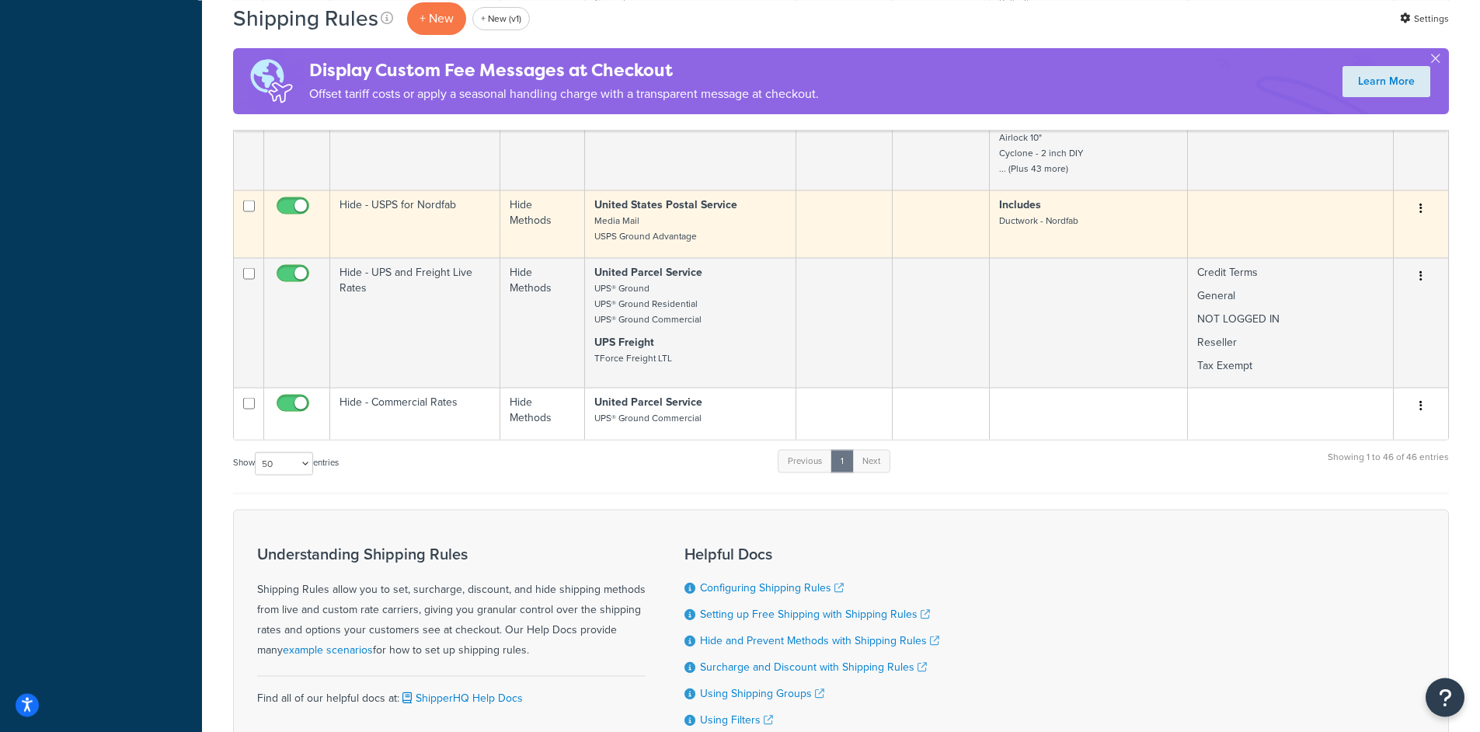
scroll to position [3203, 0]
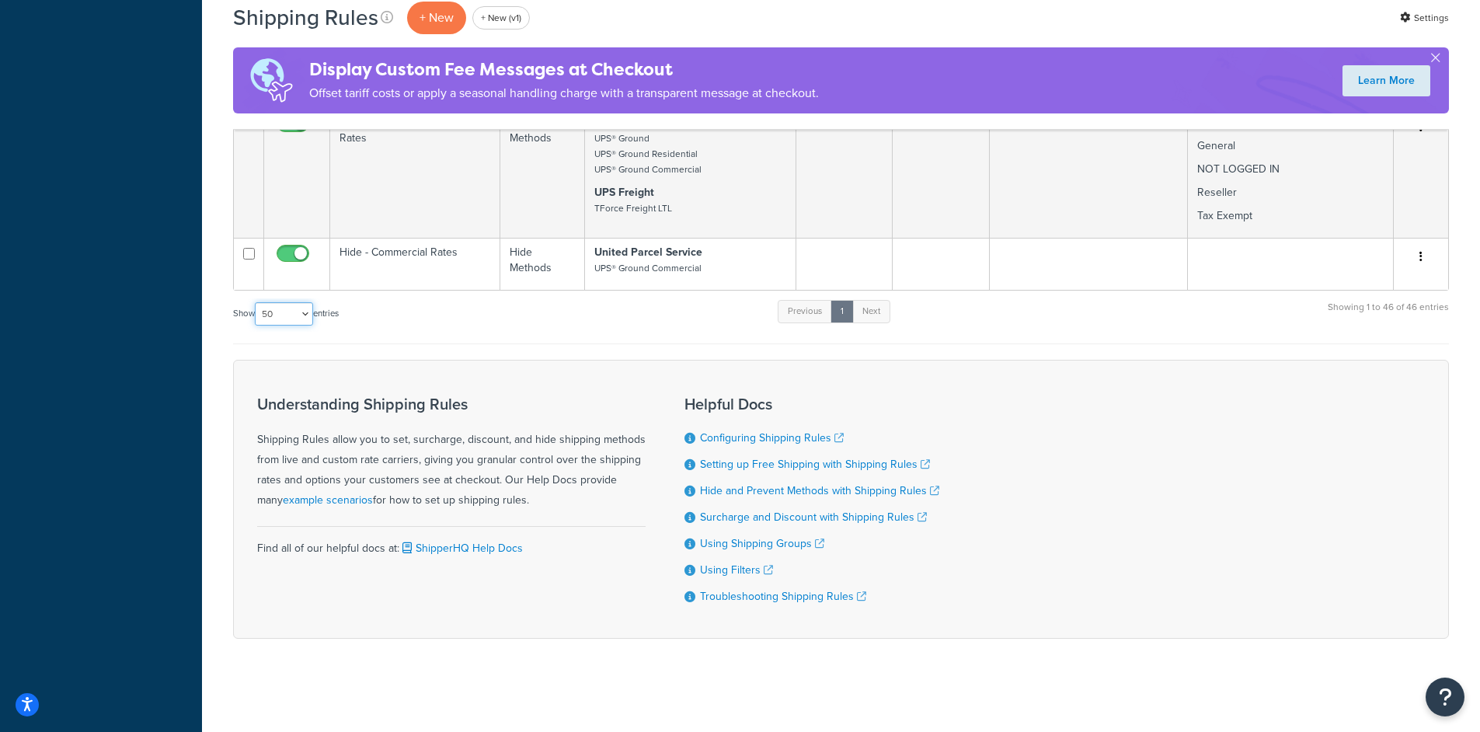
select select "1000"
click option "1000" at bounding box center [0, 0] width 0 height 0
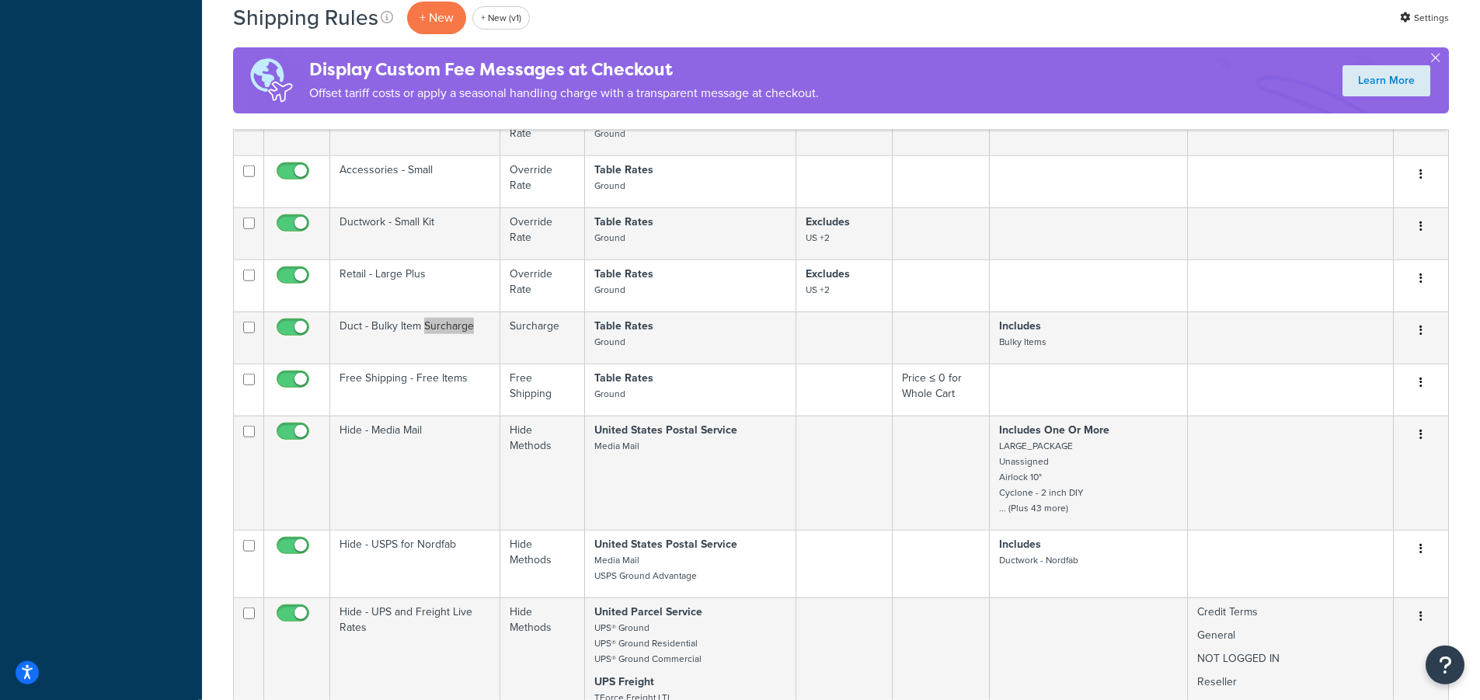
scroll to position [3235, 0]
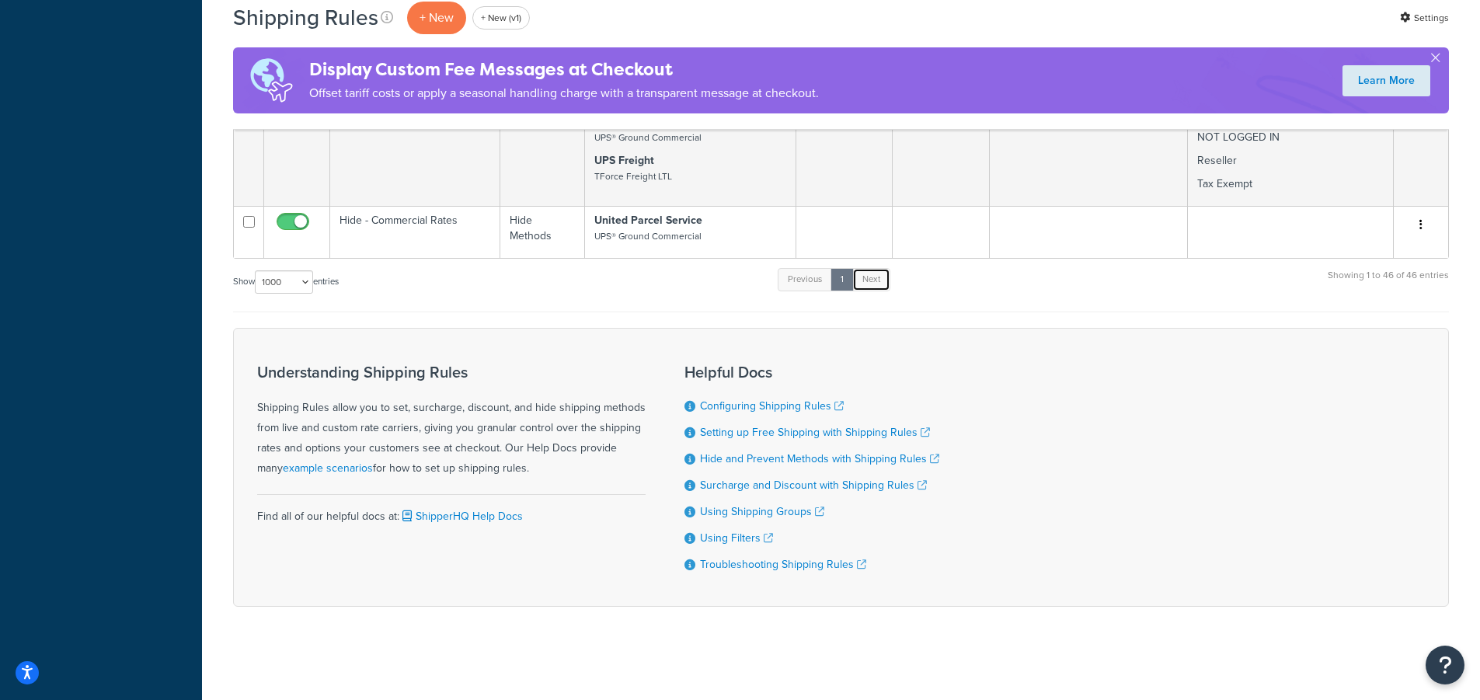
click at [876, 277] on link "Next" at bounding box center [871, 279] width 38 height 23
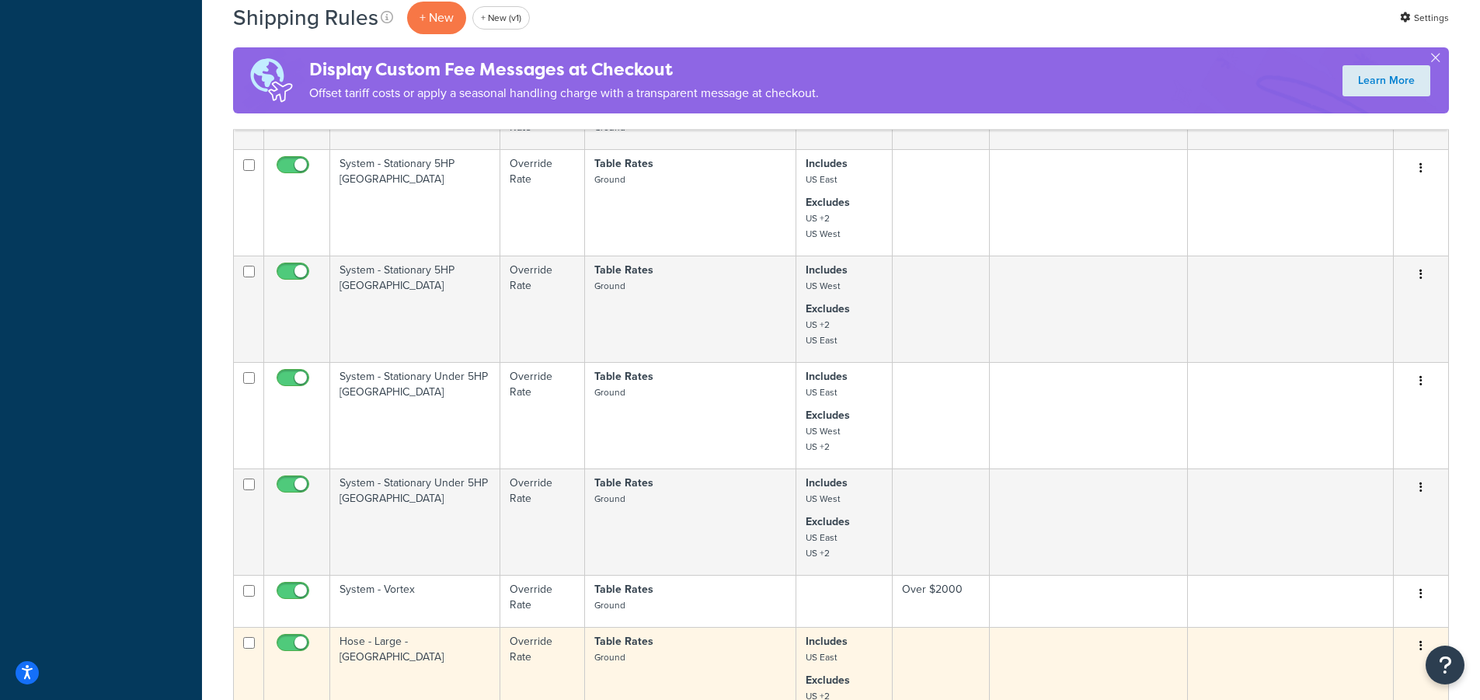
scroll to position [1790, 0]
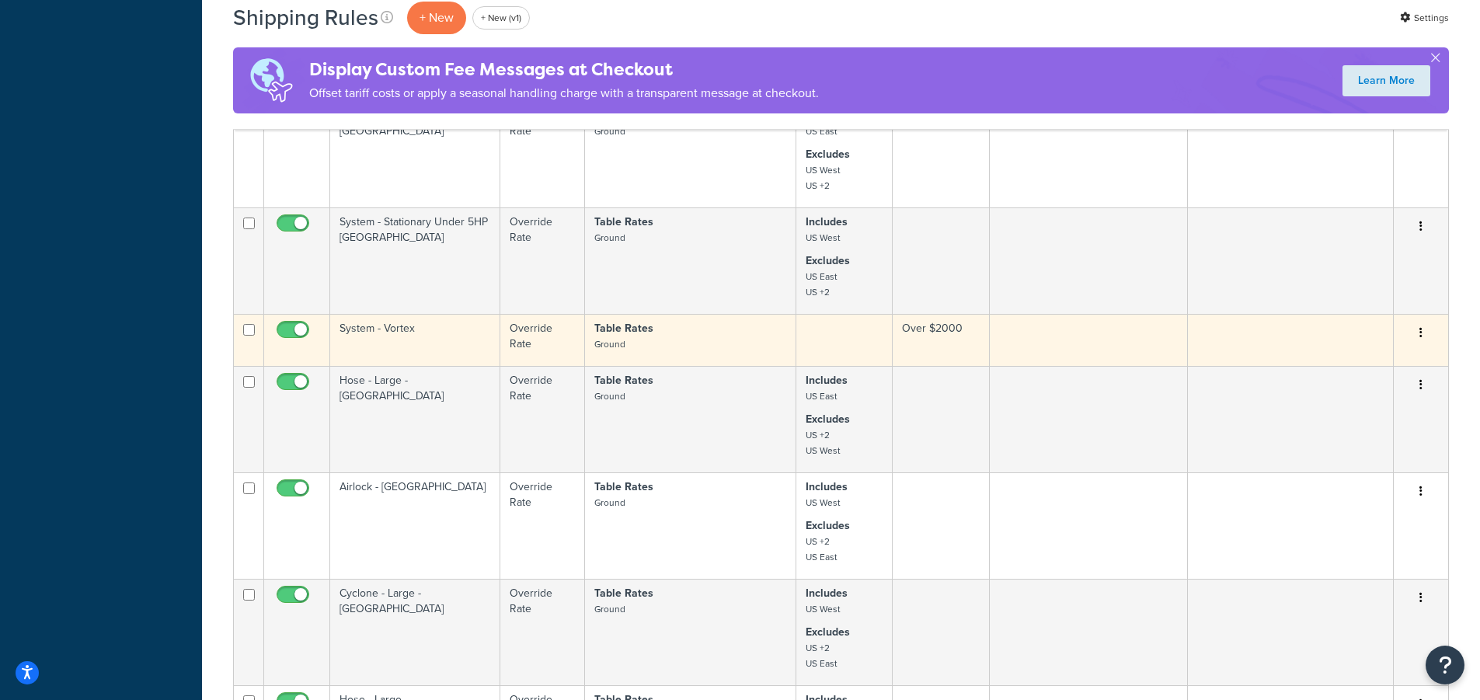
click at [736, 352] on p "Table Rates Ground" at bounding box center [690, 336] width 192 height 31
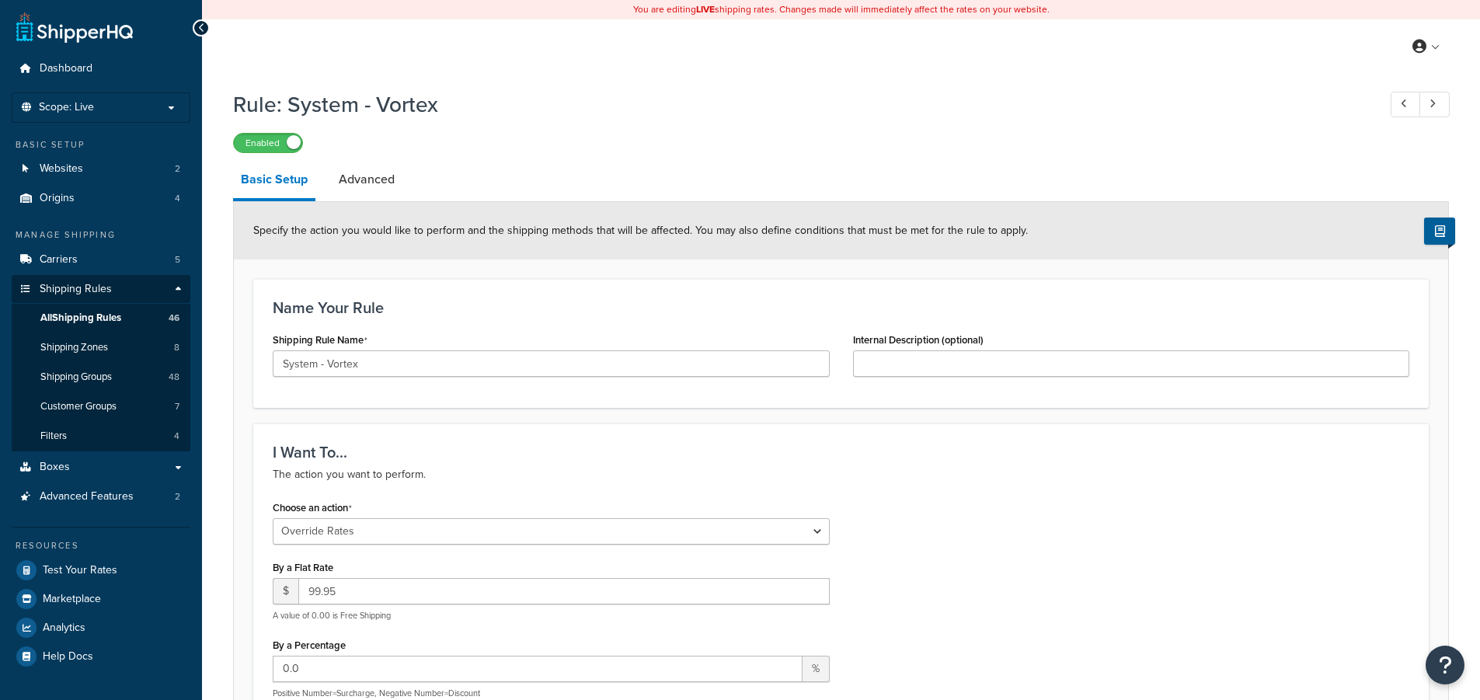
select select "OVERRIDE"
select select "ITEM"
drag, startPoint x: 393, startPoint y: 103, endPoint x: 355, endPoint y: 108, distance: 38.5
click at [292, 101] on h1 "Rule: System - Vortex" at bounding box center [797, 104] width 1129 height 30
copy h1 "System - Vortex"
